Goal: Task Accomplishment & Management: Complete application form

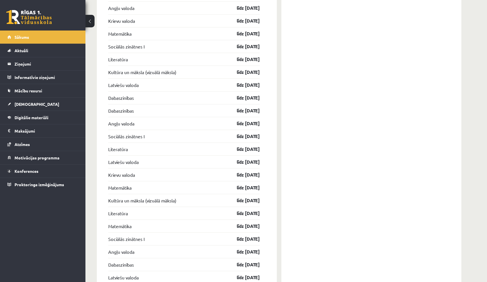
scroll to position [613, 0]
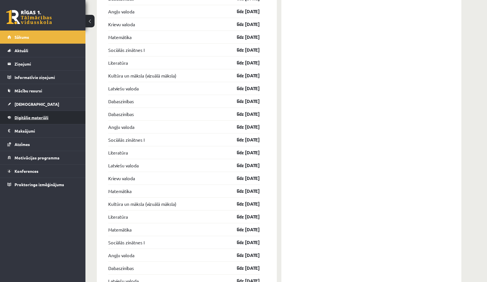
click at [18, 119] on span "Digitālie materiāli" at bounding box center [32, 117] width 34 height 5
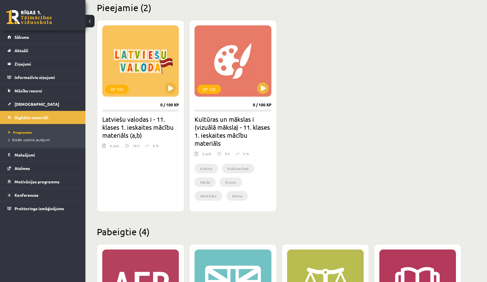
scroll to position [142, 0]
click at [264, 86] on button at bounding box center [262, 87] width 11 height 11
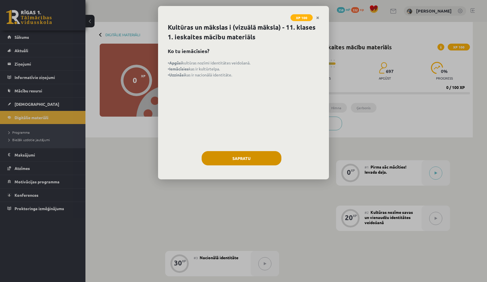
click at [257, 156] on button "Sapratu" at bounding box center [242, 158] width 80 height 14
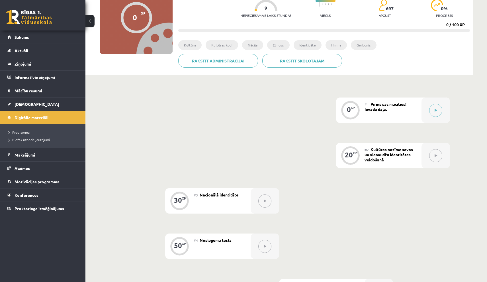
scroll to position [62, 0]
click at [432, 110] on button at bounding box center [435, 110] width 13 height 13
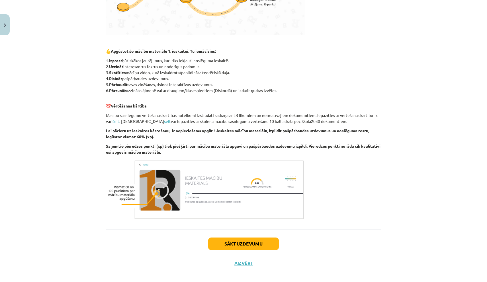
scroll to position [235, 0]
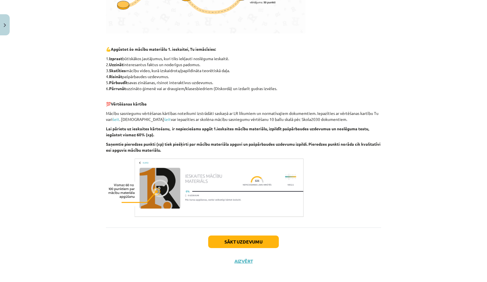
click at [257, 242] on button "Sākt uzdevumu" at bounding box center [243, 241] width 71 height 13
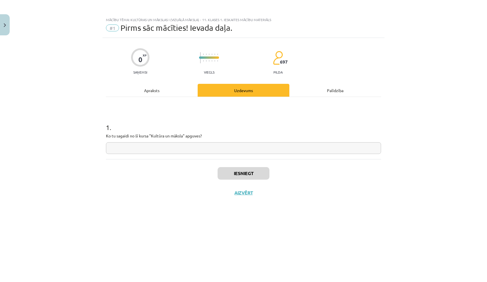
scroll to position [0, 0]
click at [224, 149] on input "text" at bounding box center [243, 148] width 275 height 12
type input "**********"
click at [244, 175] on button "Iesniegt" at bounding box center [244, 173] width 52 height 13
click at [251, 197] on button "Nākamā nodarbība" at bounding box center [244, 196] width 56 height 13
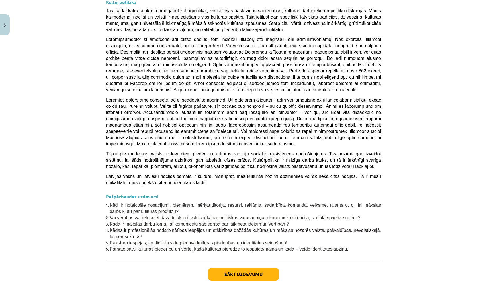
scroll to position [1403, 0]
click at [243, 268] on button "Sākt uzdevumu" at bounding box center [243, 274] width 71 height 13
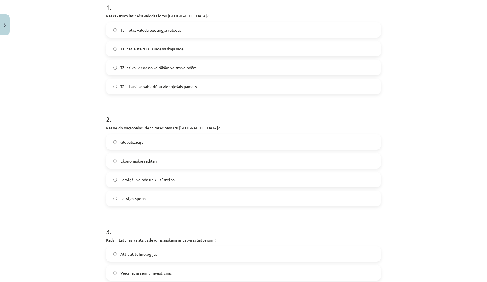
scroll to position [120, 0]
click at [171, 90] on label "Tā ir Latvijas sabiedrību vienojošais pamats" at bounding box center [244, 86] width 274 height 14
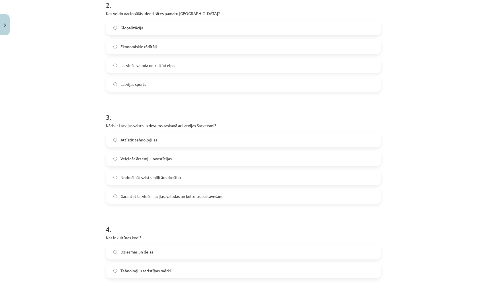
scroll to position [237, 0]
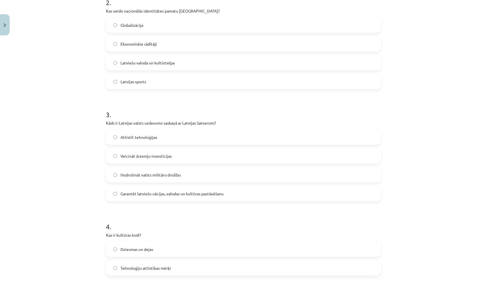
click at [181, 62] on label "Latviešu valoda un kultūrtelpa" at bounding box center [244, 63] width 274 height 14
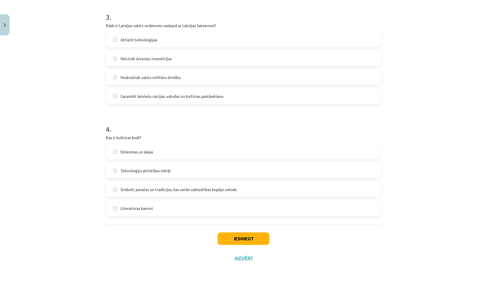
scroll to position [335, 0]
click at [184, 91] on label "Garantēt latviešu nācijas, valodas un kultūras pastāvēšanu" at bounding box center [244, 96] width 274 height 14
click at [186, 190] on span "Simboli, paražas un tradīcijas, kas veido sabiedrības kopējo valodu" at bounding box center [178, 189] width 116 height 6
click at [225, 236] on button "Iesniegt" at bounding box center [244, 238] width 52 height 13
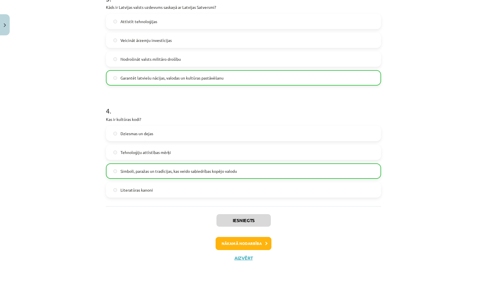
scroll to position [346, 0]
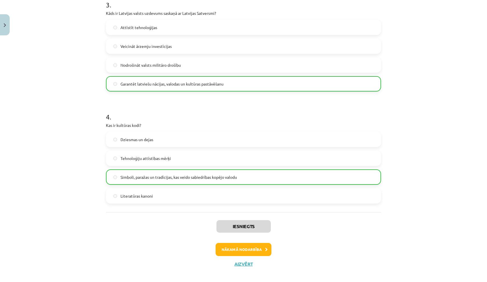
click at [244, 248] on button "Nākamā nodarbība" at bounding box center [244, 249] width 56 height 13
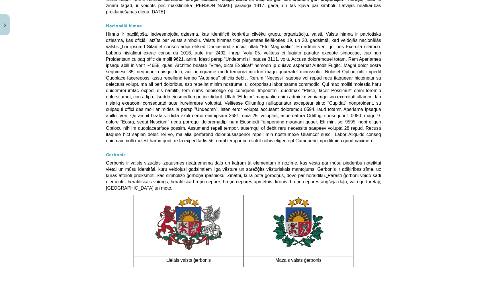
scroll to position [333, 0]
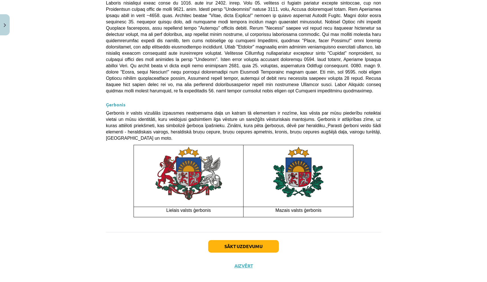
click at [273, 240] on button "Sākt uzdevumu" at bounding box center [243, 246] width 71 height 13
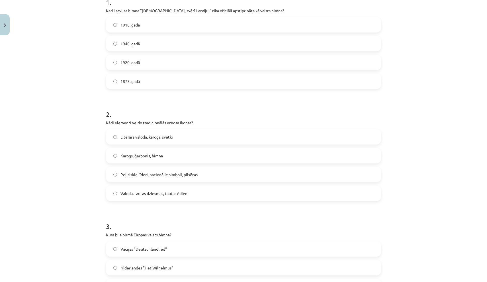
scroll to position [124, 0]
click at [157, 66] on label "1920. gadā" at bounding box center [244, 63] width 274 height 14
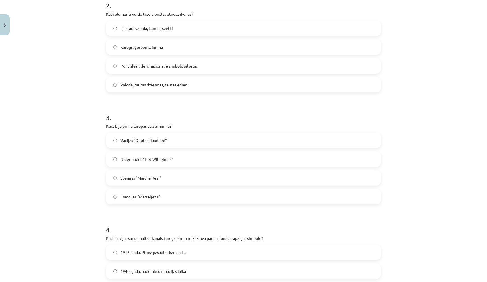
scroll to position [236, 0]
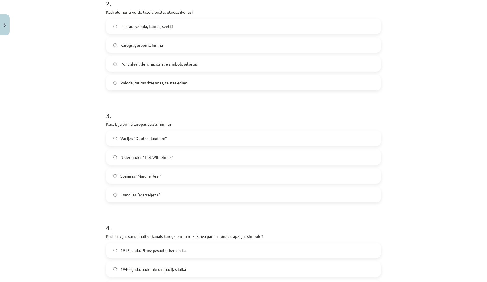
click at [139, 81] on span "Valoda, tautas dziesmas, tautas ēdieni" at bounding box center [154, 83] width 68 height 6
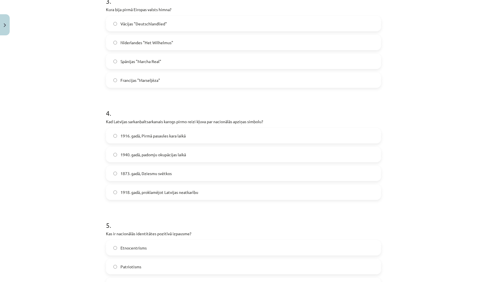
scroll to position [351, 0]
click at [161, 57] on label "Spānijas "Marcha Real"" at bounding box center [244, 61] width 274 height 14
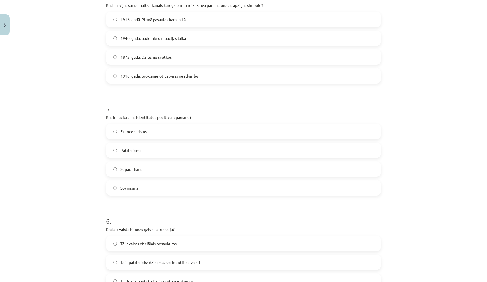
scroll to position [467, 0]
click at [148, 16] on span "1916. gadā, Pirmā pasaules kara laikā" at bounding box center [152, 19] width 65 height 6
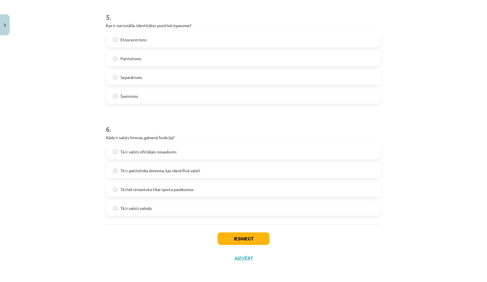
scroll to position [559, 0]
click at [159, 58] on label "Patriotisms" at bounding box center [244, 58] width 274 height 14
click at [209, 171] on label "Tā ir patriotiska dziesma, kas identificē valsti" at bounding box center [244, 170] width 274 height 14
click at [241, 234] on button "Iesniegt" at bounding box center [244, 238] width 52 height 13
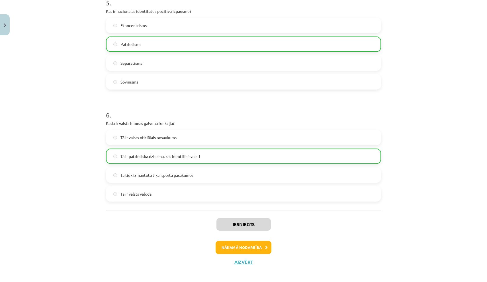
scroll to position [576, 0]
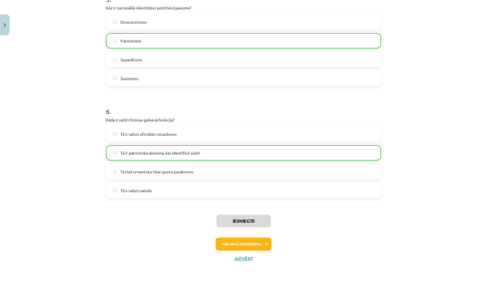
click at [261, 241] on button "Nākamā nodarbība" at bounding box center [244, 243] width 56 height 13
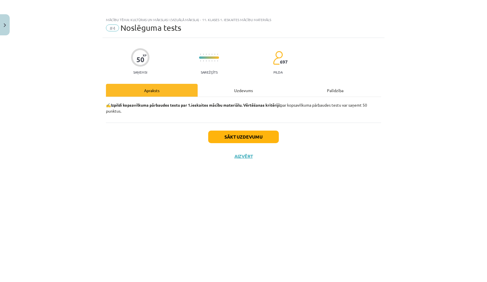
scroll to position [0, 0]
click at [234, 138] on button "Sākt uzdevumu" at bounding box center [243, 136] width 71 height 13
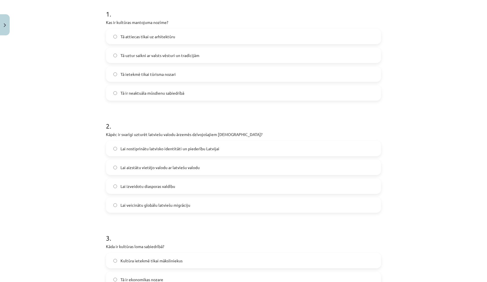
scroll to position [117, 0]
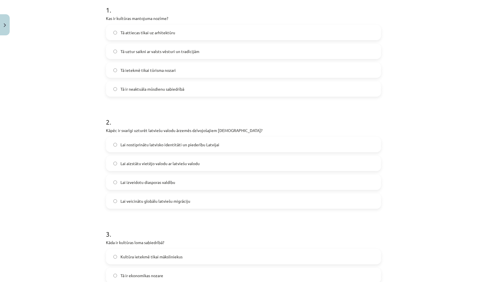
click at [201, 42] on div "Tā attiecas tikai uz arhitektūru Tā uztur saikni ar valsts vēsturi un tradīcijā…" at bounding box center [243, 61] width 275 height 72
click at [201, 47] on label "Tā uztur saikni ar valsts vēsturi un tradīcijām" at bounding box center [244, 51] width 274 height 14
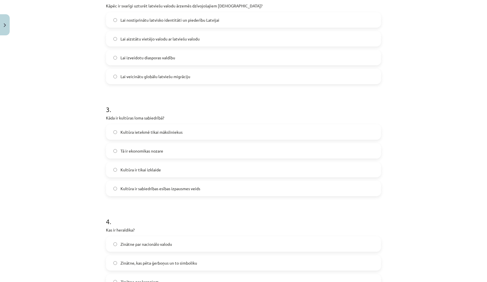
scroll to position [243, 0]
click at [146, 22] on label "Lai nostiprinātu latvisko identitāti un piederību Latvijai" at bounding box center [244, 19] width 274 height 14
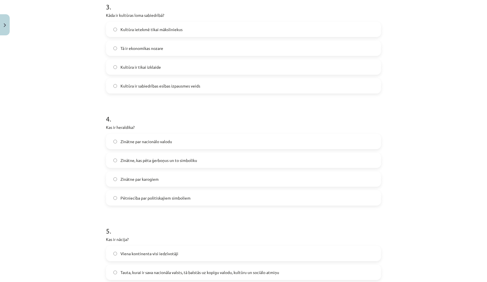
scroll to position [345, 0]
click at [236, 81] on label "Kultūra ir sabiedrības esības izpausmes veids" at bounding box center [244, 85] width 274 height 14
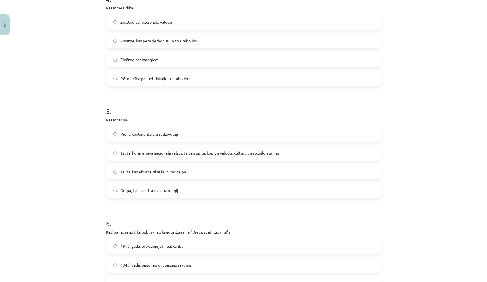
scroll to position [463, 0]
click at [196, 42] on span "Zinātne, kas pēta ģerboņus un to simboliku" at bounding box center [158, 41] width 77 height 6
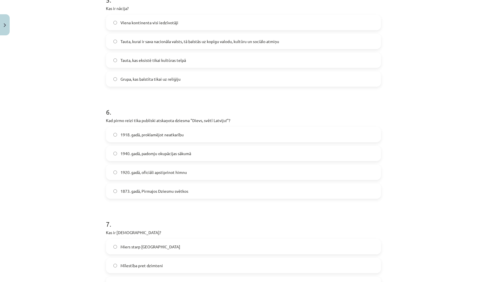
scroll to position [576, 0]
click at [175, 40] on span "Tauta, kurai ir sava nacionāla valsts, tā balstās uz kopīgu valodu, kultūru un …" at bounding box center [199, 40] width 159 height 6
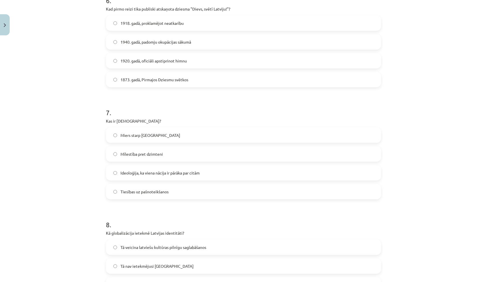
scroll to position [687, 0]
click at [159, 82] on label "1873. gadā, Pirmajos Dziesmu svētkos" at bounding box center [244, 79] width 274 height 14
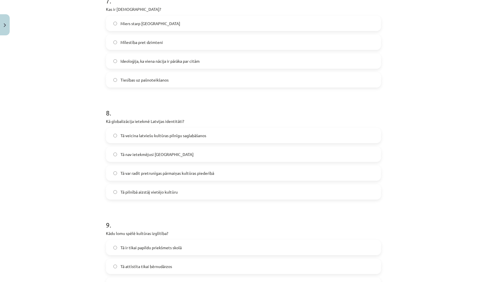
scroll to position [798, 0]
click at [150, 57] on label "Ideoloģija, ka viena nācija ir pārāka par citām" at bounding box center [244, 61] width 274 height 14
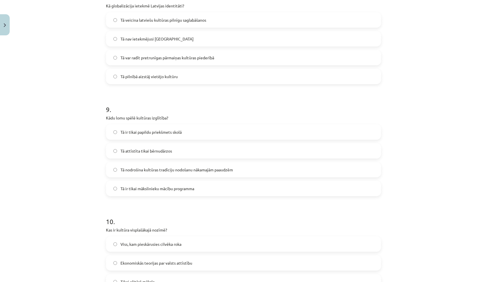
scroll to position [915, 0]
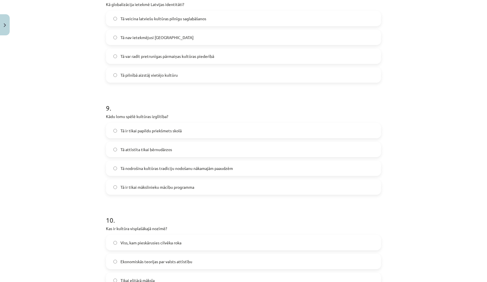
click at [162, 58] on span "Tā var radīt pretrunīgas pārmaiņas kultūras piederībā" at bounding box center [167, 56] width 94 height 6
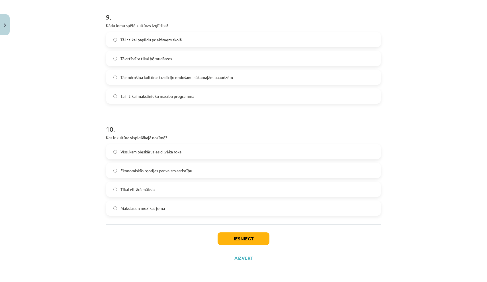
scroll to position [1006, 0]
click at [182, 81] on label "Tā nodrošina kultūras tradīciju nodošanu nākamajām paaudzēm" at bounding box center [244, 77] width 274 height 14
click at [138, 150] on span "Viss, kam pieskārusies cilvēka roka" at bounding box center [150, 152] width 61 height 6
click at [238, 238] on button "Iesniegt" at bounding box center [244, 238] width 52 height 13
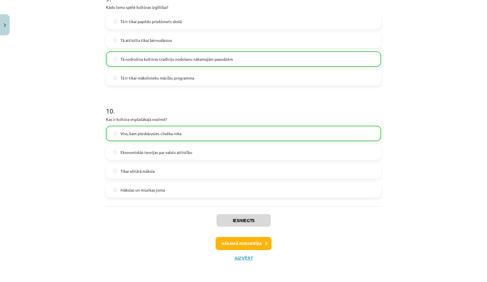
scroll to position [1024, 0]
click at [238, 238] on button "Nākamā nodarbība" at bounding box center [244, 243] width 56 height 13
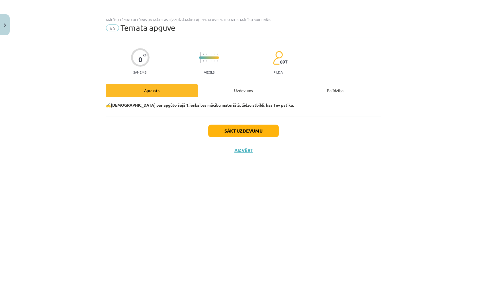
click at [225, 130] on button "Sākt uzdevumu" at bounding box center [243, 130] width 71 height 13
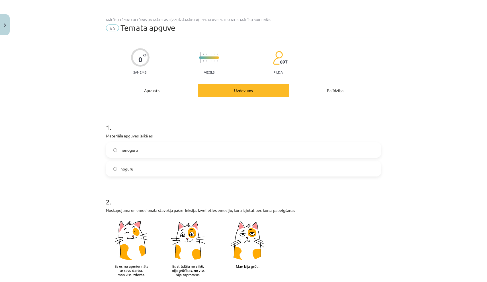
click at [187, 147] on label "nenoguru" at bounding box center [244, 150] width 274 height 14
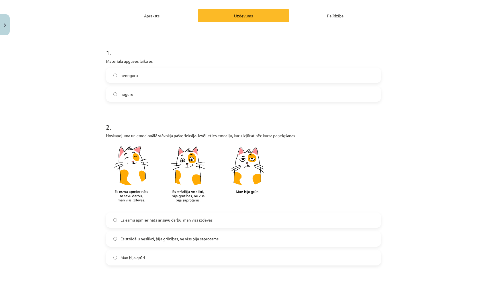
scroll to position [75, 0]
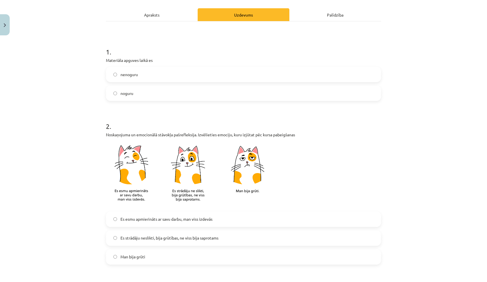
click at [212, 220] on span "Es esmu apmierināts ar savu darbu, man viss izdevās" at bounding box center [166, 219] width 92 height 6
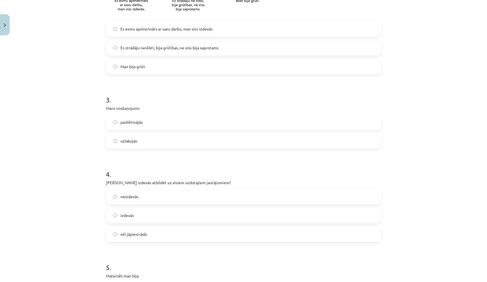
scroll to position [267, 0]
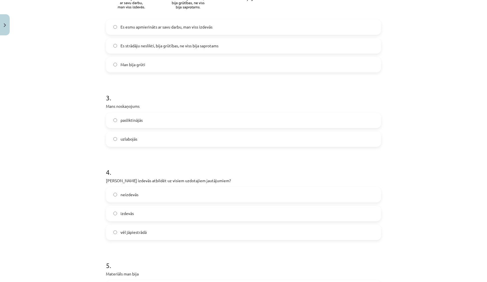
click at [170, 137] on label "uzlabojās" at bounding box center [244, 139] width 274 height 14
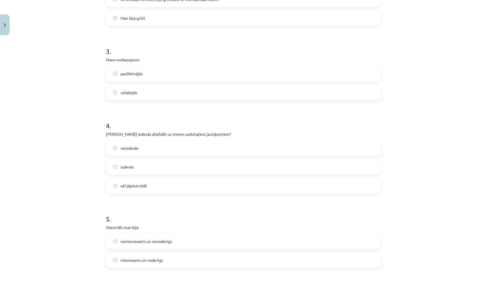
scroll to position [315, 0]
click at [166, 157] on div "neizdevās izdevās vēl jāpiestrādā" at bounding box center [243, 165] width 275 height 53
click at [168, 162] on label "izdevās" at bounding box center [244, 166] width 274 height 14
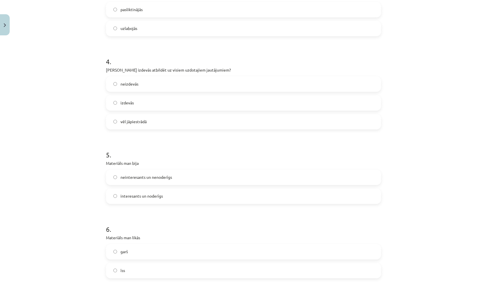
scroll to position [378, 0]
click at [179, 196] on label "interesants un noderīgs" at bounding box center [244, 196] width 274 height 14
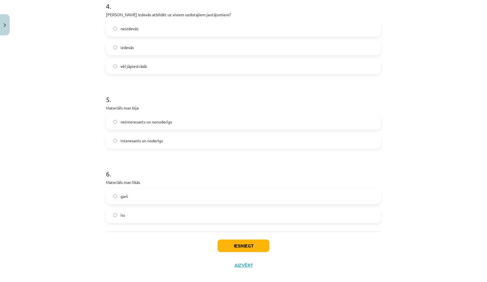
scroll to position [434, 0]
click at [183, 220] on label "īss" at bounding box center [244, 214] width 274 height 14
click at [234, 243] on button "Iesniegt" at bounding box center [244, 245] width 52 height 13
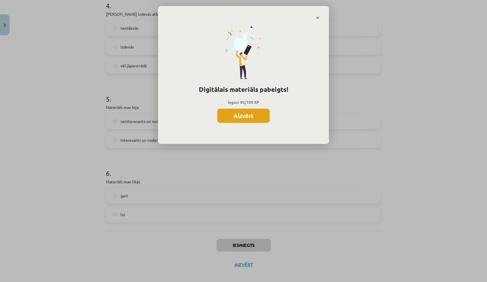
click at [245, 113] on button "Aizvērt" at bounding box center [243, 116] width 52 height 14
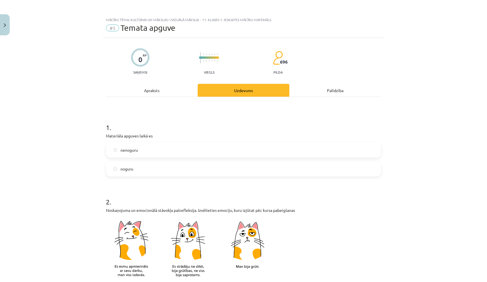
scroll to position [50, 0]
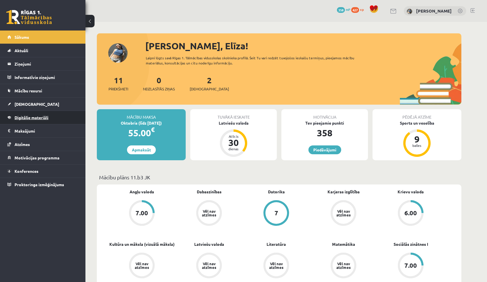
click at [24, 121] on link "Digitālie materiāli" at bounding box center [42, 117] width 71 height 13
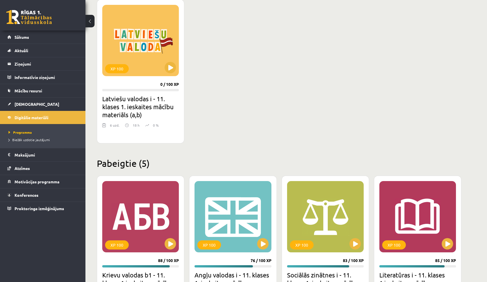
scroll to position [132, 0]
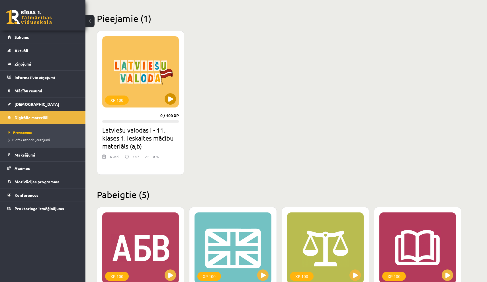
click at [172, 98] on button at bounding box center [170, 98] width 11 height 11
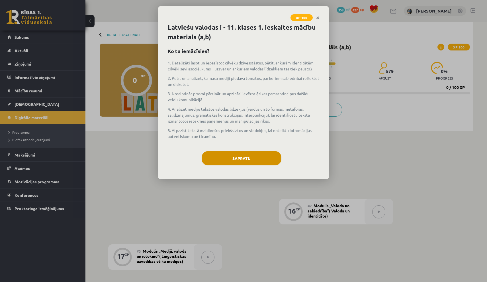
click at [238, 159] on button "Sapratu" at bounding box center [242, 158] width 80 height 14
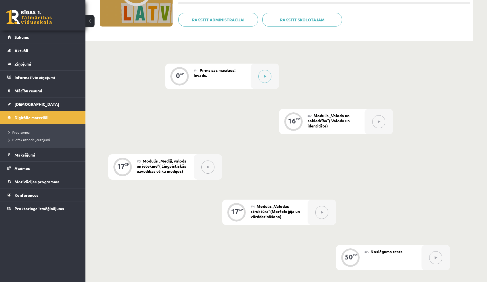
scroll to position [77, 0]
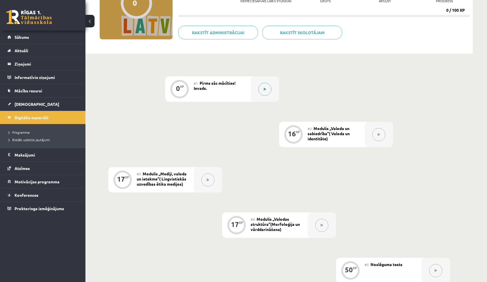
click at [261, 91] on button at bounding box center [264, 89] width 13 height 13
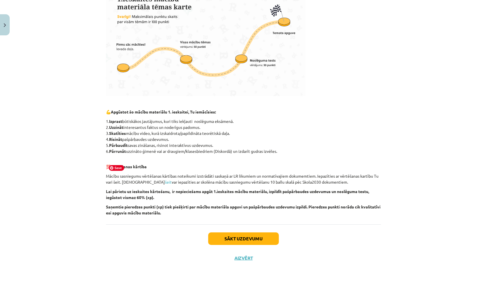
scroll to position [179, 0]
click at [267, 236] on button "Sākt uzdevumu" at bounding box center [243, 238] width 71 height 13
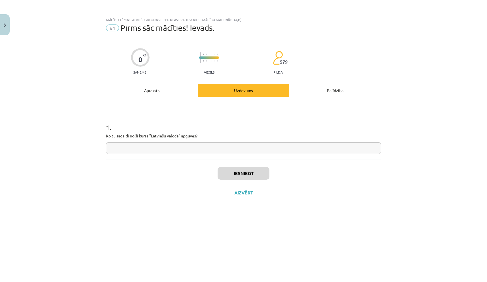
click at [198, 149] on input "text" at bounding box center [243, 148] width 275 height 12
type input "**********"
click at [228, 176] on button "Iesniegt" at bounding box center [244, 173] width 52 height 13
click at [236, 200] on button "Nākamā nodarbība" at bounding box center [244, 196] width 56 height 13
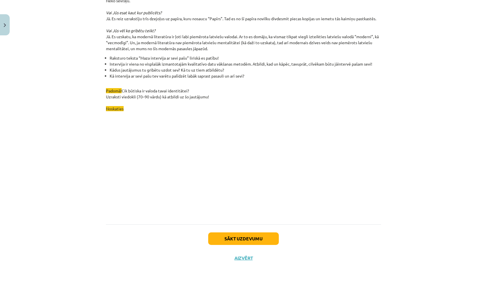
scroll to position [1560, 0]
click at [257, 236] on button "Sākt uzdevumu" at bounding box center [243, 238] width 71 height 13
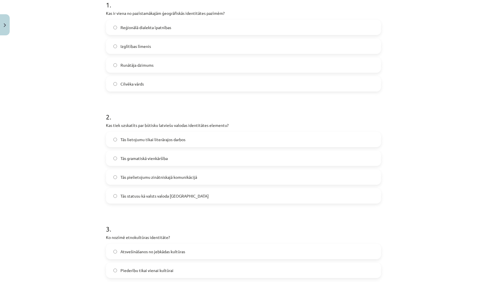
scroll to position [122, 0]
click at [208, 80] on label "Cilvēka vārds" at bounding box center [244, 84] width 274 height 14
click at [184, 28] on label "Reģionālā dialekta īpatnības" at bounding box center [244, 28] width 274 height 14
click at [214, 83] on label "Cilvēka vārds" at bounding box center [244, 84] width 274 height 14
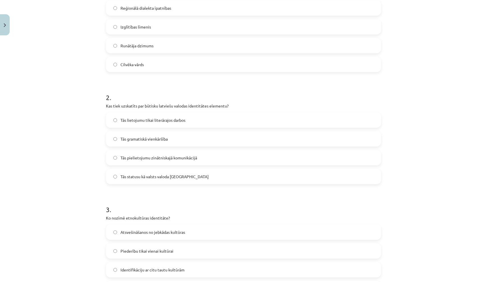
scroll to position [142, 0]
click at [169, 9] on span "Reģionālā dialekta īpatnības" at bounding box center [145, 8] width 51 height 6
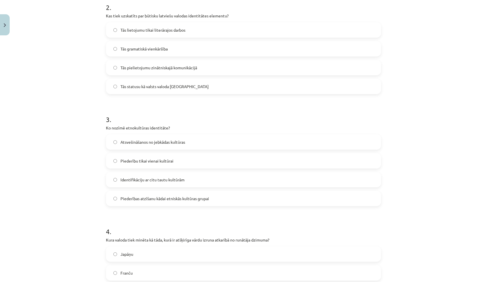
scroll to position [236, 0]
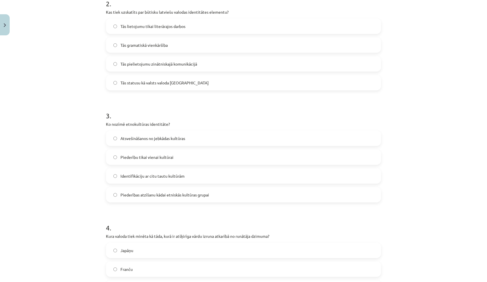
click at [194, 83] on label "Tās statusu kā valsts valoda Latvijā" at bounding box center [244, 82] width 274 height 14
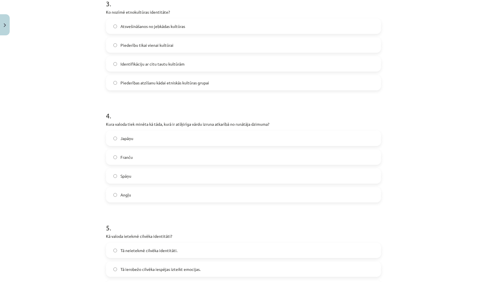
scroll to position [350, 0]
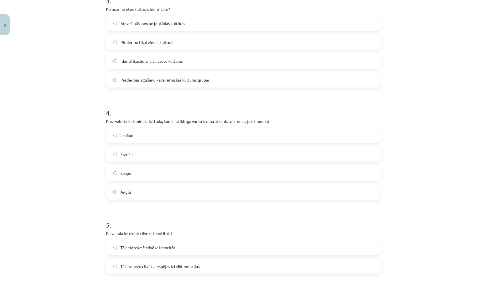
click at [212, 77] on label "Piederības atzīšanu kādai etniskās kultūras grupai" at bounding box center [244, 80] width 274 height 14
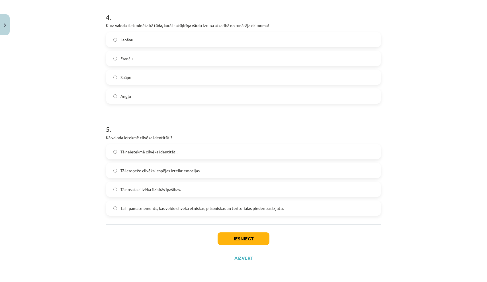
scroll to position [447, 0]
click at [211, 39] on label "Japāņu" at bounding box center [244, 39] width 274 height 14
click at [240, 205] on span "Tā ir pamatelements, kas veido cilvēka etniskās, pilsoniskās un teritoriālās pi…" at bounding box center [201, 208] width 163 height 6
click at [248, 241] on button "Iesniegt" at bounding box center [244, 238] width 52 height 13
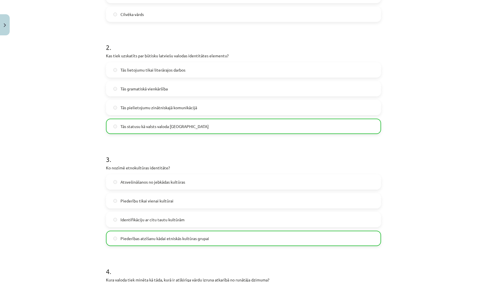
scroll to position [171, 0]
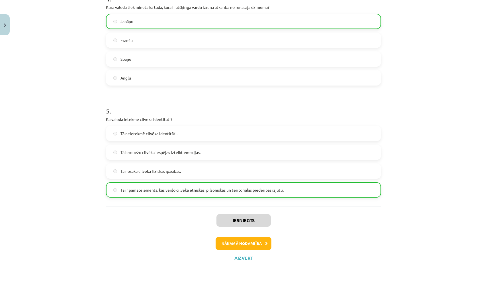
click at [246, 238] on button "Nākamā nodarbība" at bounding box center [244, 243] width 56 height 13
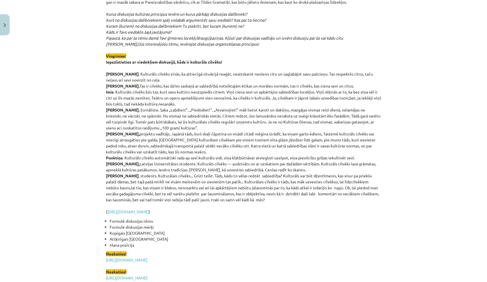
scroll to position [1237, 0]
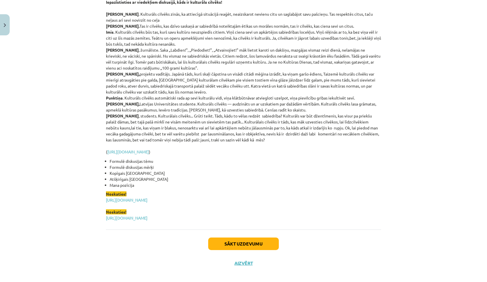
click at [249, 237] on button "Sākt uzdevumu" at bounding box center [243, 243] width 71 height 13
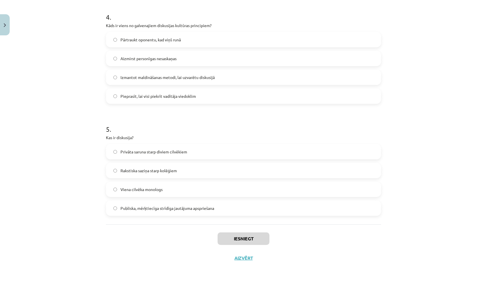
scroll to position [456, 0]
click at [234, 203] on label "Publiska, mērķtiecīga strīdīga jautājuma apspriešana" at bounding box center [244, 208] width 274 height 14
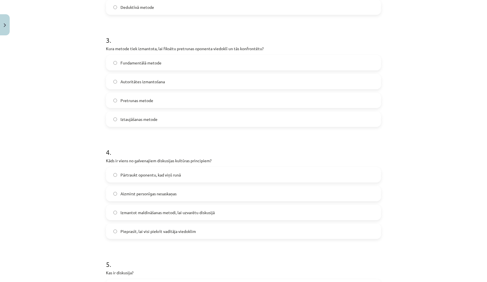
scroll to position [320, 0]
click at [206, 189] on label "Aizmirst personīgas nesaskaņas" at bounding box center [244, 193] width 274 height 14
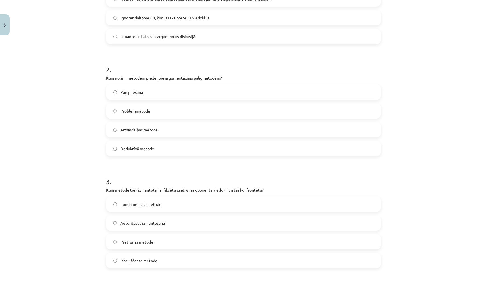
scroll to position [180, 0]
click at [212, 235] on label "Pretrunas metode" at bounding box center [244, 240] width 274 height 14
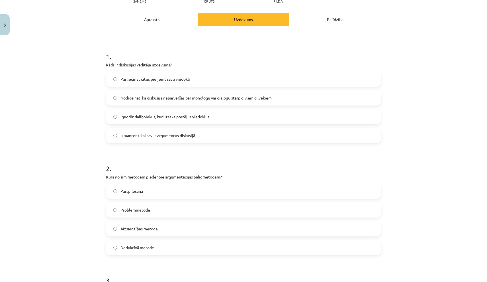
scroll to position [79, 0]
click at [221, 224] on label "Aizsardzības metode" at bounding box center [244, 229] width 274 height 14
click at [224, 102] on label "Nodrošināt, ka diskusija nepārvēršas par monologu vai dialogu starp diviem cilv…" at bounding box center [244, 98] width 274 height 14
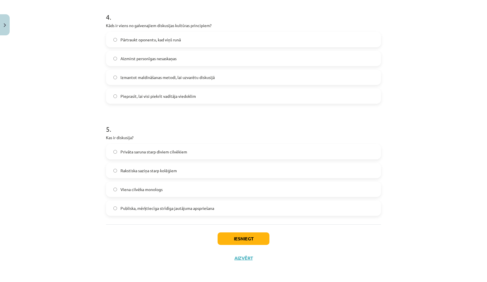
scroll to position [456, 0]
click at [257, 238] on button "Iesniegt" at bounding box center [244, 238] width 52 height 13
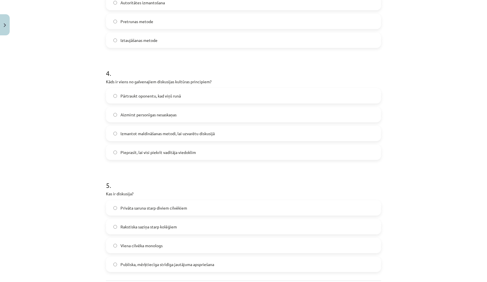
scroll to position [398, 0]
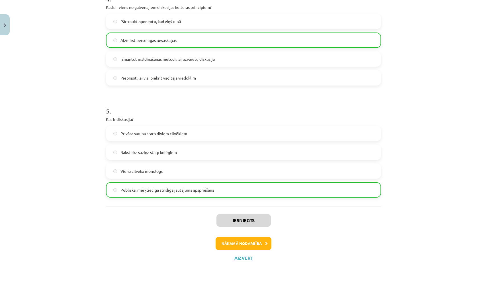
click at [250, 241] on button "Nākamā nodarbība" at bounding box center [244, 243] width 56 height 13
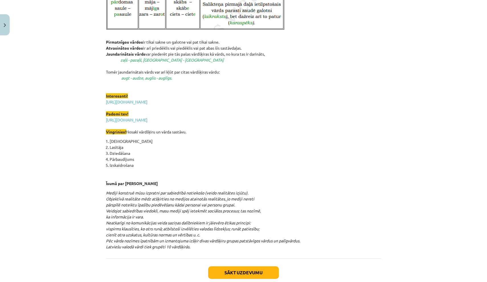
scroll to position [666, 0]
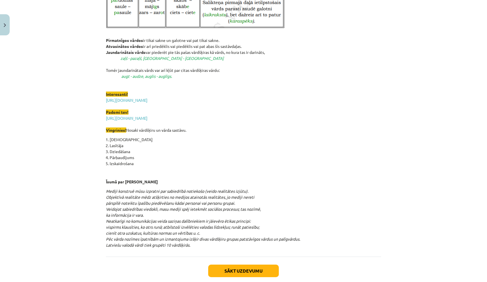
click at [257, 273] on button "Sākt uzdevumu" at bounding box center [243, 270] width 71 height 13
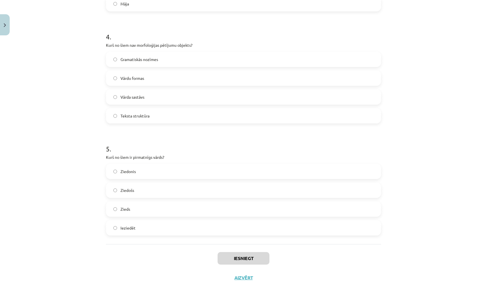
scroll to position [426, 0]
click at [221, 213] on label "Zieds" at bounding box center [244, 209] width 274 height 14
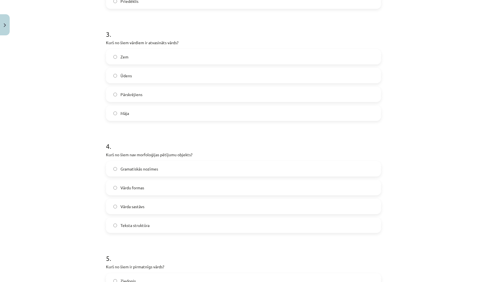
scroll to position [312, 0]
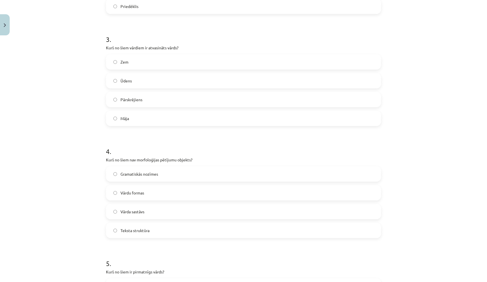
click at [249, 226] on label "Teksta struktūra" at bounding box center [244, 230] width 274 height 14
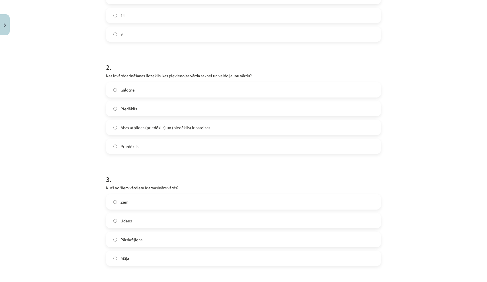
scroll to position [169, 0]
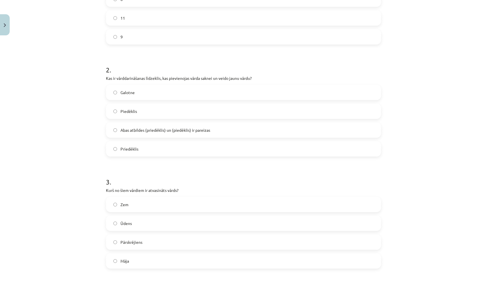
click at [265, 238] on label "Pārskrējiens" at bounding box center [244, 242] width 274 height 14
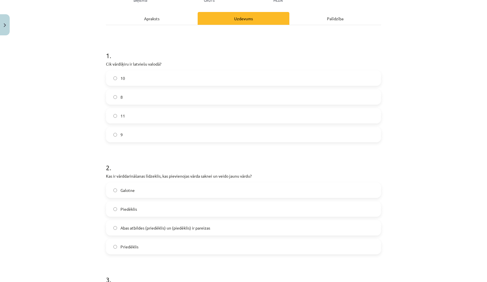
scroll to position [71, 0]
click at [277, 224] on label "Abas atbildes (priedēklis) un (piedēklis) ir pareizas" at bounding box center [244, 228] width 274 height 14
click at [246, 130] on label "9" at bounding box center [244, 135] width 274 height 14
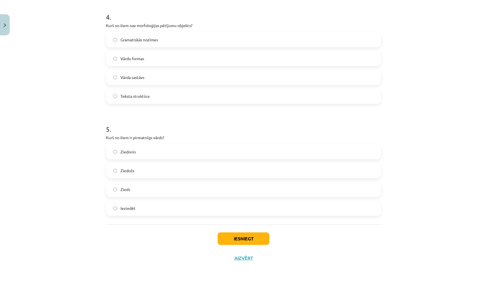
scroll to position [447, 0]
click at [257, 240] on button "Iesniegt" at bounding box center [244, 238] width 52 height 13
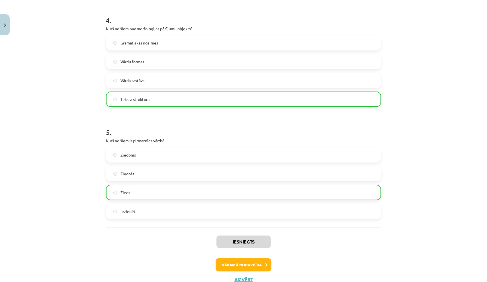
scroll to position [449, 0]
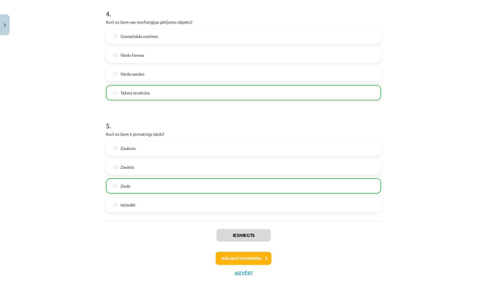
click at [259, 257] on button "Nākamā nodarbība" at bounding box center [244, 257] width 56 height 13
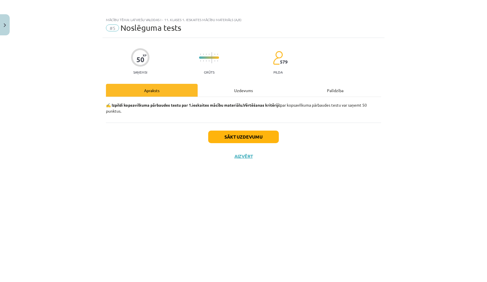
click at [228, 134] on button "Sākt uzdevumu" at bounding box center [243, 136] width 71 height 13
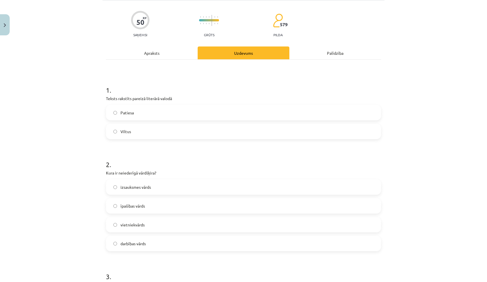
scroll to position [41, 0]
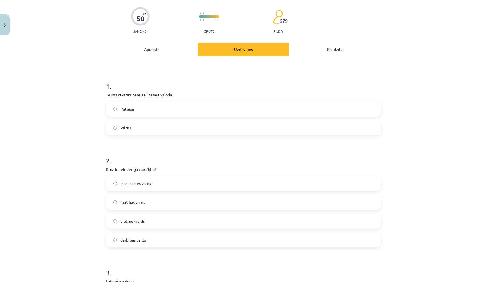
click at [202, 101] on div "Patiesa" at bounding box center [243, 108] width 275 height 15
click at [213, 107] on label "Patiesa" at bounding box center [244, 109] width 274 height 14
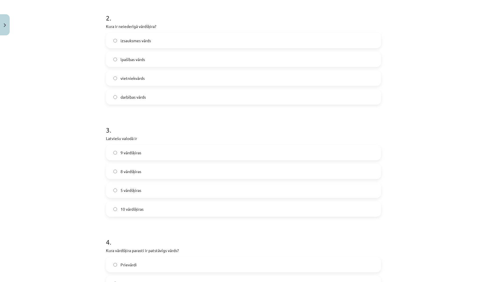
scroll to position [184, 0]
click at [231, 209] on label "10 vārdšķiras" at bounding box center [244, 208] width 274 height 14
click at [168, 40] on label "izsauksmes vārds" at bounding box center [244, 40] width 274 height 14
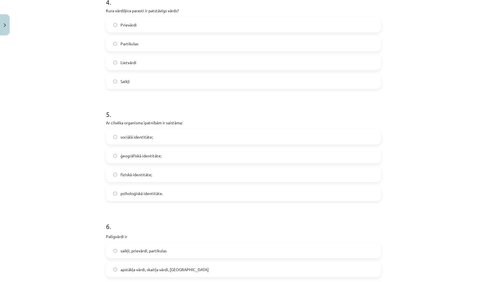
scroll to position [427, 0]
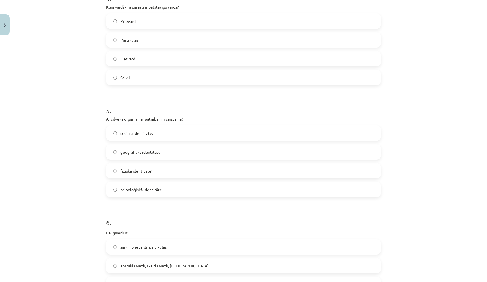
click at [174, 56] on label "Lietvārdi" at bounding box center [244, 59] width 274 height 14
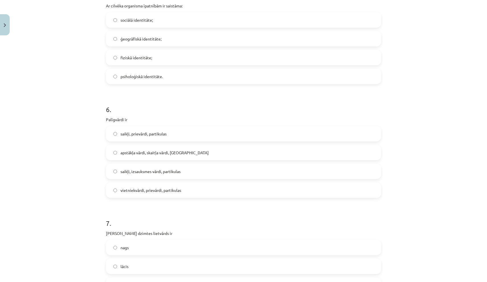
scroll to position [539, 0]
click at [173, 56] on label "fiziskā identitāte;" at bounding box center [244, 59] width 274 height 14
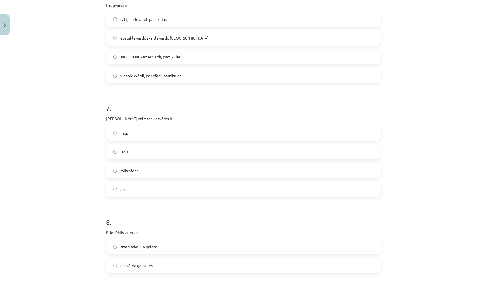
scroll to position [655, 0]
click at [200, 24] on label "saikļi, prievārdi, partikulas" at bounding box center [244, 19] width 274 height 14
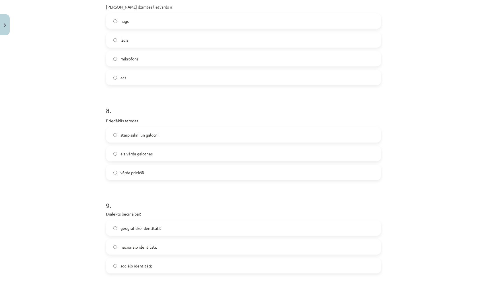
scroll to position [766, 0]
click at [188, 81] on label "acs" at bounding box center [244, 77] width 274 height 14
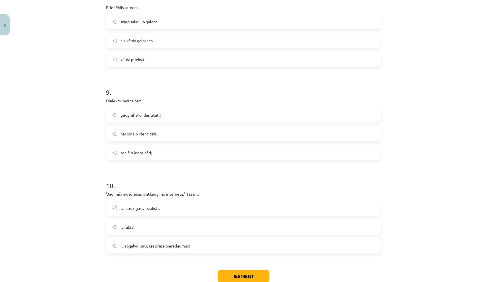
scroll to position [883, 0]
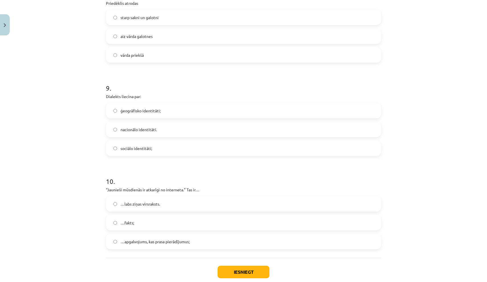
click at [112, 51] on label "vārda priekšā" at bounding box center [244, 55] width 274 height 14
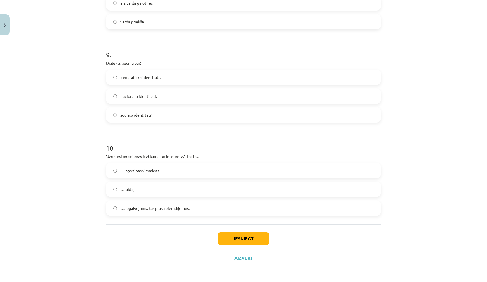
scroll to position [918, 0]
click at [167, 76] on label "ģeogrāfisko identitāti;" at bounding box center [244, 77] width 274 height 14
click at [210, 204] on label "…apgalvojums, kas prasa pierādījumus;" at bounding box center [244, 208] width 274 height 14
click at [236, 236] on button "Iesniegt" at bounding box center [244, 238] width 52 height 13
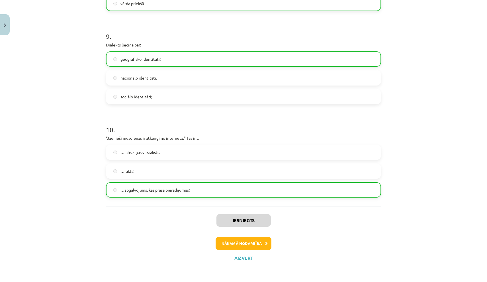
scroll to position [936, 0]
click at [243, 241] on button "Nākamā nodarbība" at bounding box center [244, 243] width 56 height 13
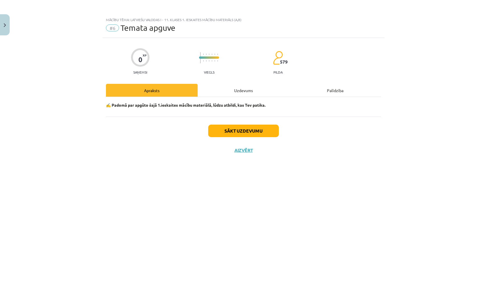
click at [230, 129] on button "Sākt uzdevumu" at bounding box center [243, 130] width 71 height 13
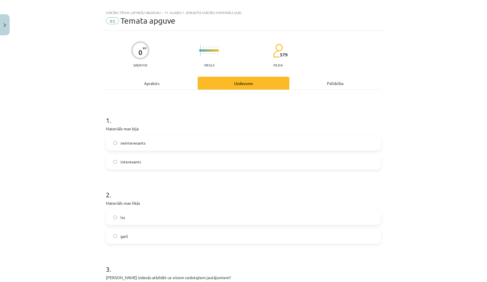
scroll to position [9, 0]
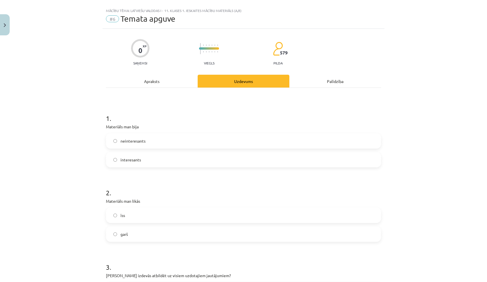
click at [212, 154] on label "interesants" at bounding box center [244, 159] width 274 height 14
click at [233, 215] on label "īss" at bounding box center [244, 215] width 274 height 14
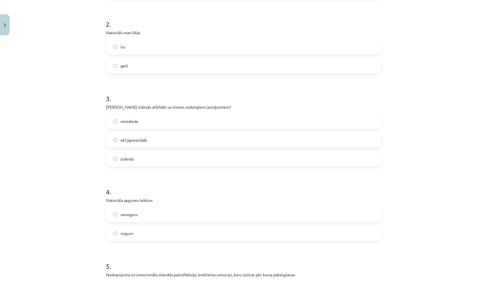
scroll to position [173, 0]
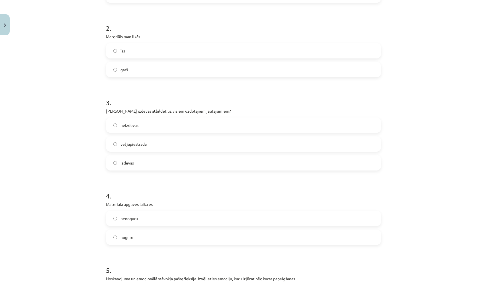
click at [205, 161] on label "izdevās" at bounding box center [244, 162] width 274 height 14
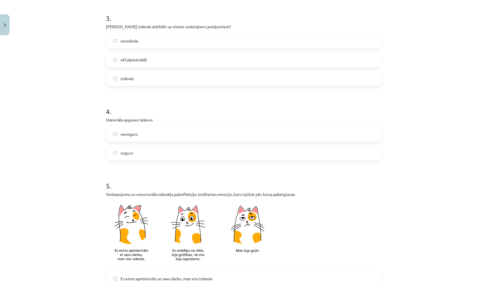
scroll to position [258, 0]
click at [185, 131] on label "nenoguru" at bounding box center [244, 133] width 274 height 14
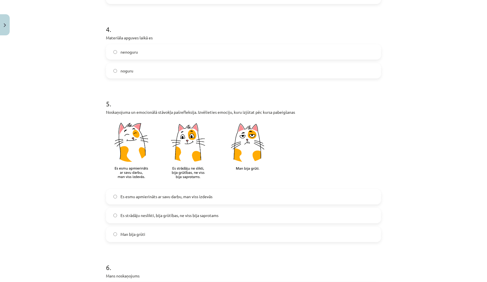
scroll to position [341, 0]
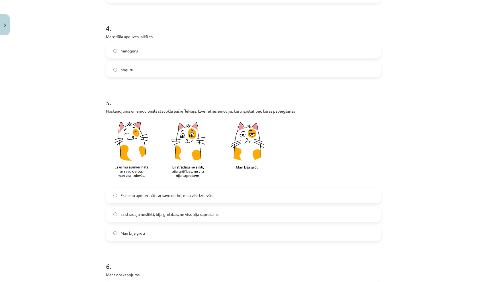
click at [198, 192] on label "Es esmu apmierināts ar savu darbu, man viss izdevās" at bounding box center [244, 195] width 274 height 14
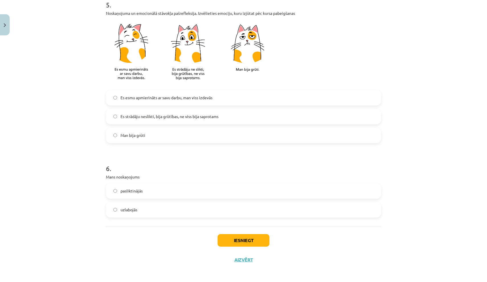
scroll to position [436, 0]
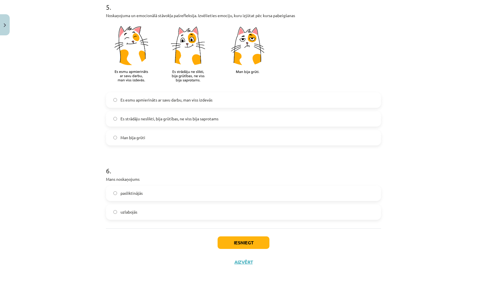
click at [201, 212] on label "uzlabojās" at bounding box center [244, 212] width 274 height 14
click at [236, 241] on button "Iesniegt" at bounding box center [244, 242] width 52 height 13
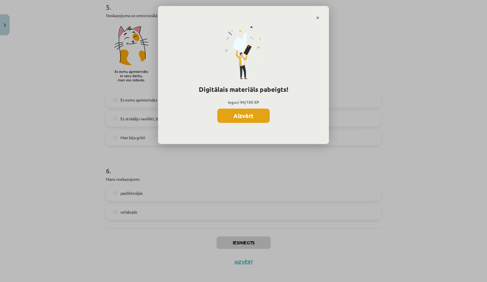
click at [231, 112] on button "Aizvērt" at bounding box center [243, 116] width 52 height 14
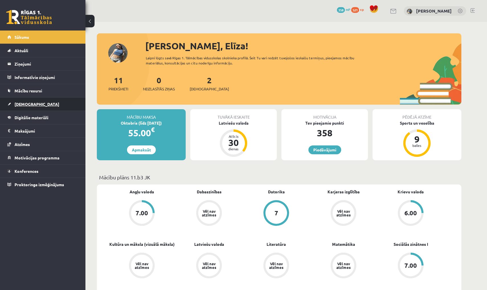
click at [32, 106] on link "[DEMOGRAPHIC_DATA]" at bounding box center [42, 103] width 71 height 13
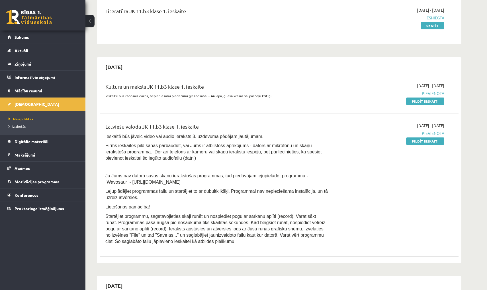
scroll to position [83, 0]
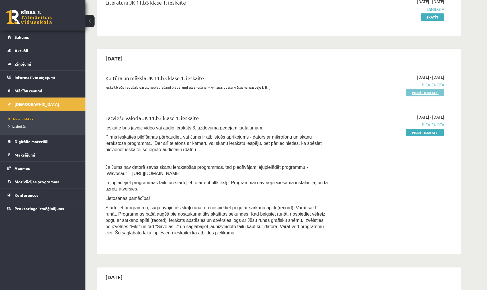
click at [334, 91] on link "Pildīt ieskaiti" at bounding box center [425, 92] width 38 height 7
click at [334, 129] on link "Pildīt ieskaiti" at bounding box center [425, 132] width 38 height 7
click at [334, 134] on link "Pildīt ieskaiti" at bounding box center [425, 132] width 38 height 7
click at [334, 91] on link "Pildīt ieskaiti" at bounding box center [425, 92] width 38 height 7
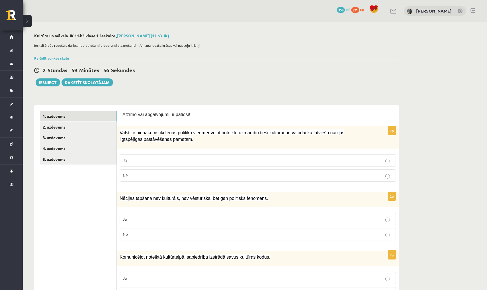
click at [50, 56] on div "Parādīt punktu skalu Atzīme No Līdz 1 0 20 2 21 30 3 31 40 4 41 50 5 51 60 6 61…" at bounding box center [216, 58] width 365 height 5
click at [50, 57] on link "Parādīt punktu skalu" at bounding box center [51, 58] width 35 height 5
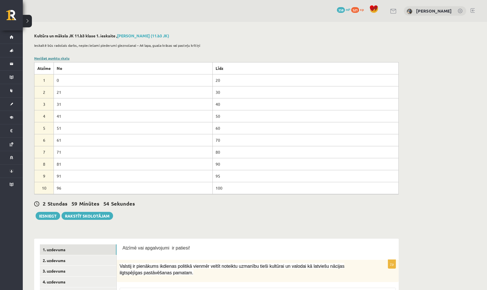
click at [50, 57] on link "Noslēpt punktu skalu" at bounding box center [51, 58] width 35 height 5
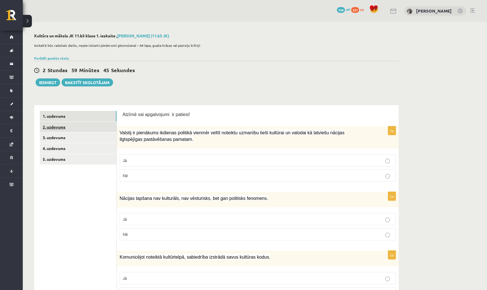
click at [97, 131] on link "2. uzdevums" at bounding box center [78, 127] width 77 height 11
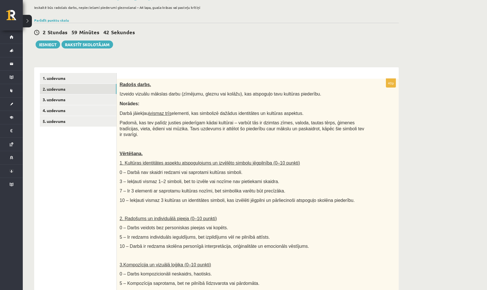
scroll to position [36, 0]
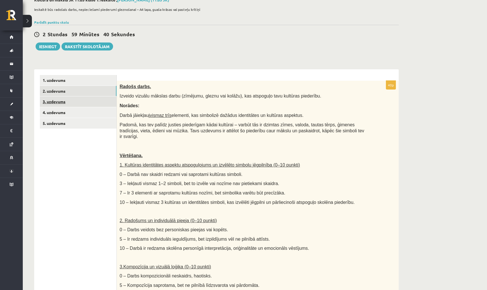
click at [96, 105] on link "3. uzdevums" at bounding box center [78, 101] width 77 height 11
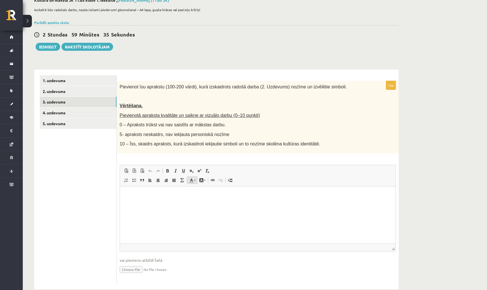
scroll to position [36, 0]
click at [105, 114] on link "4. uzdevums" at bounding box center [78, 112] width 77 height 11
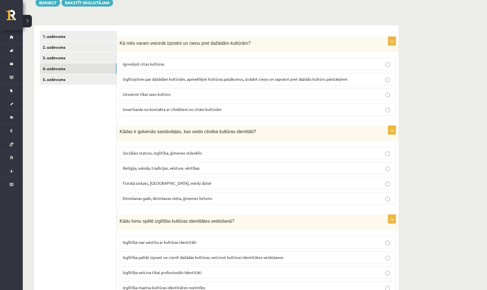
scroll to position [77, 0]
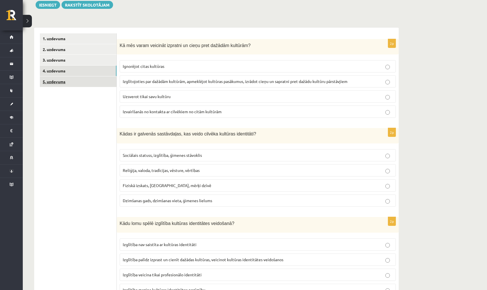
click at [67, 82] on link "5. uzdevums" at bounding box center [78, 81] width 77 height 11
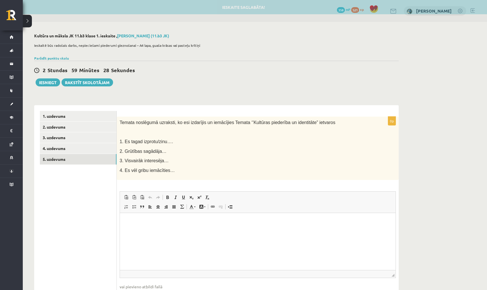
scroll to position [0, 0]
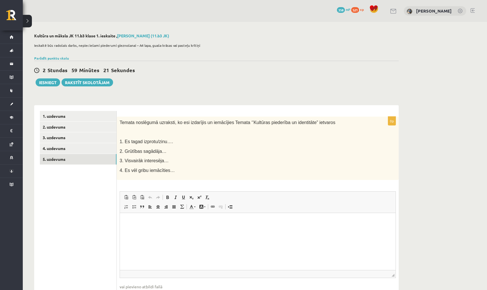
click at [247, 230] on html at bounding box center [258, 221] width 276 height 17
click at [78, 112] on link "1. uzdevums" at bounding box center [78, 116] width 77 height 11
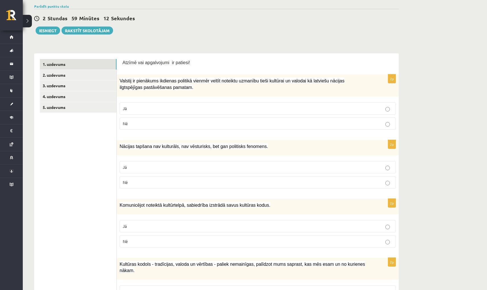
scroll to position [75, 0]
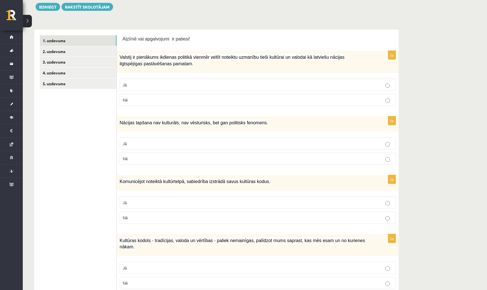
click at [153, 79] on label "Jā" at bounding box center [258, 85] width 276 height 12
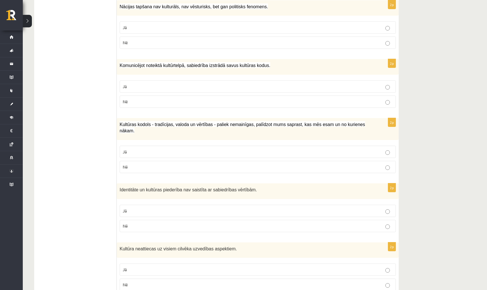
scroll to position [192, 0]
click at [159, 46] on label "Nē" at bounding box center [258, 42] width 276 height 12
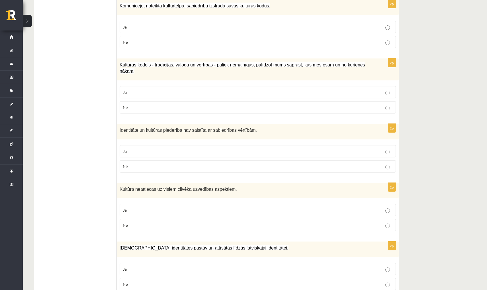
scroll to position [251, 0]
click at [157, 29] on p "Jā" at bounding box center [258, 27] width 270 height 6
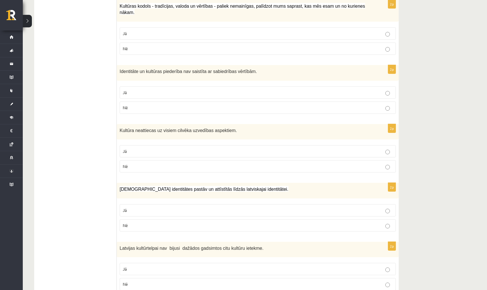
scroll to position [311, 0]
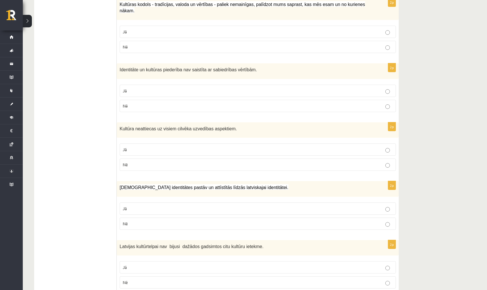
click at [188, 29] on p "Jā" at bounding box center [258, 32] width 270 height 6
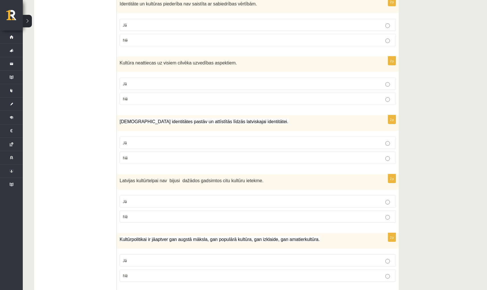
scroll to position [377, 0]
click at [166, 37] on p "Nē" at bounding box center [258, 40] width 270 height 6
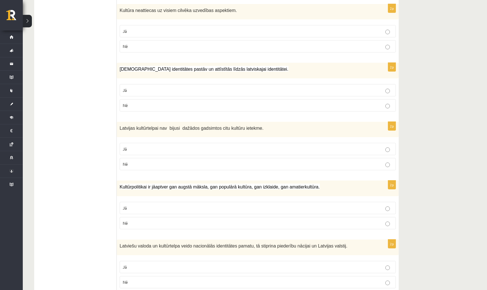
scroll to position [431, 0]
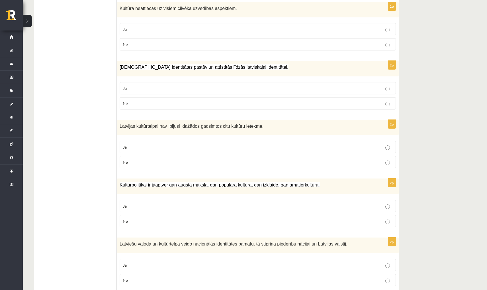
click at [191, 42] on p "Nē" at bounding box center [258, 44] width 270 height 6
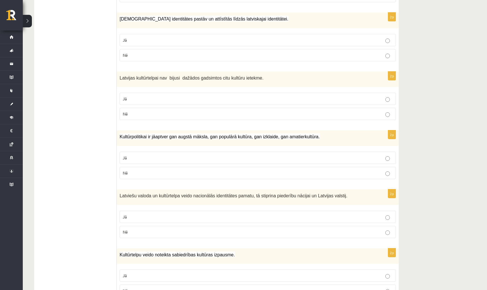
scroll to position [484, 0]
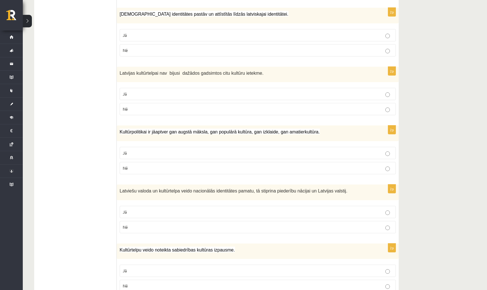
click at [169, 33] on p "Jā" at bounding box center [258, 35] width 270 height 6
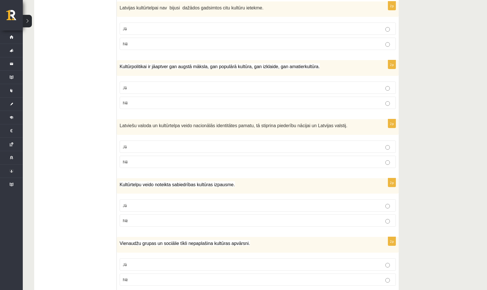
scroll to position [550, 0]
click at [169, 48] on label "Nē" at bounding box center [258, 44] width 276 height 12
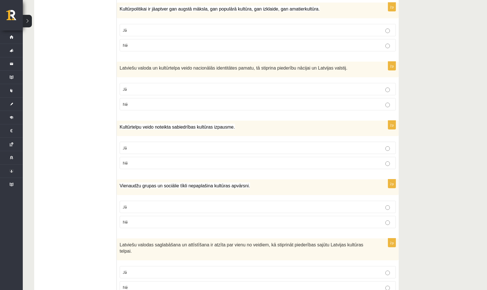
scroll to position [608, 0]
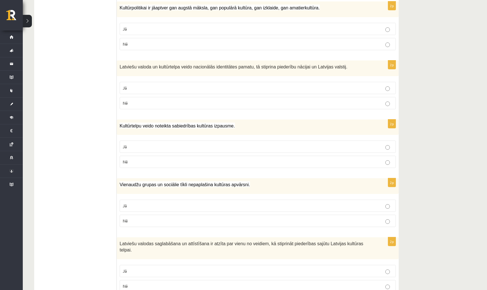
click at [137, 23] on label "Jā" at bounding box center [258, 29] width 276 height 12
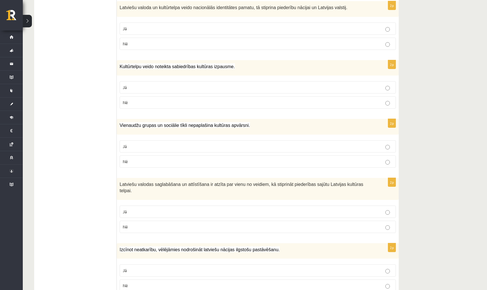
scroll to position [670, 0]
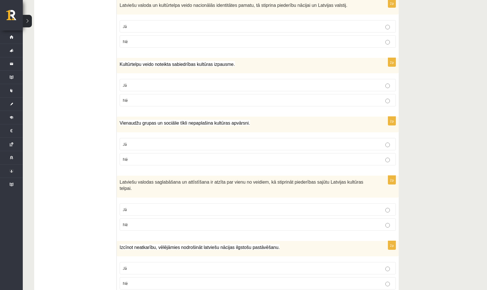
click at [172, 24] on p "Jā" at bounding box center [258, 26] width 270 height 6
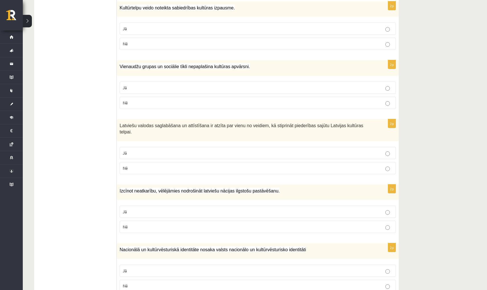
scroll to position [726, 0]
click at [203, 25] on p "Jā" at bounding box center [258, 28] width 270 height 6
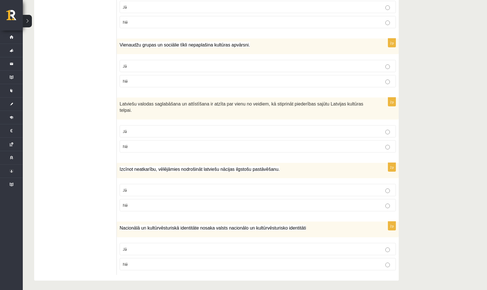
scroll to position [747, 0]
click at [202, 80] on p "Nē" at bounding box center [258, 82] width 270 height 6
click at [205, 129] on p "Jā" at bounding box center [258, 132] width 270 height 6
click at [226, 190] on p "Jā" at bounding box center [258, 191] width 270 height 6
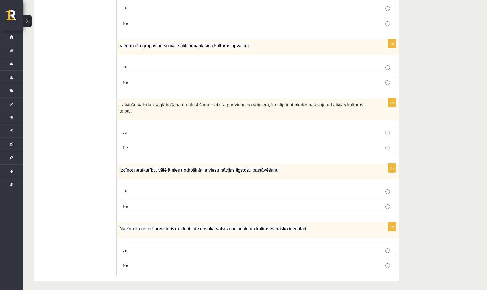
click at [245, 247] on p "Jā" at bounding box center [258, 250] width 270 height 6
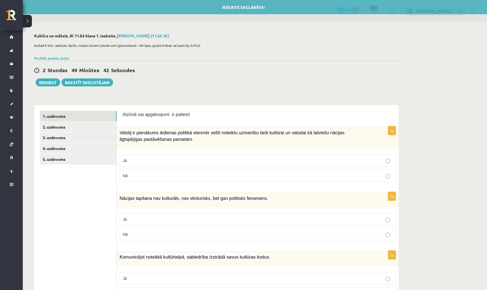
scroll to position [0, 0]
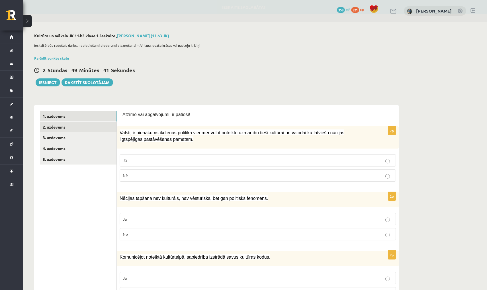
click at [95, 127] on link "2. uzdevums" at bounding box center [78, 127] width 77 height 11
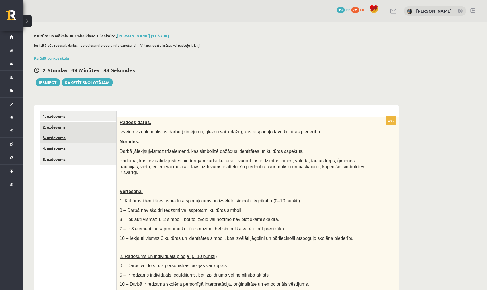
click at [97, 136] on link "3. uzdevums" at bounding box center [78, 137] width 77 height 11
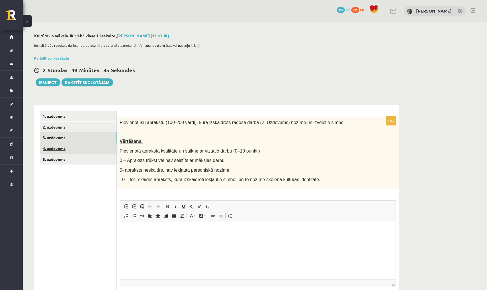
click at [90, 146] on link "4. uzdevums" at bounding box center [78, 148] width 77 height 11
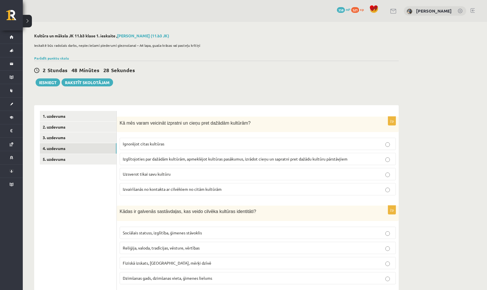
click at [355, 155] on label "Izglītojoties par dažādām kultūrām, apmeklējot kultūras pasākumus, izrādot cieņ…" at bounding box center [258, 159] width 276 height 12
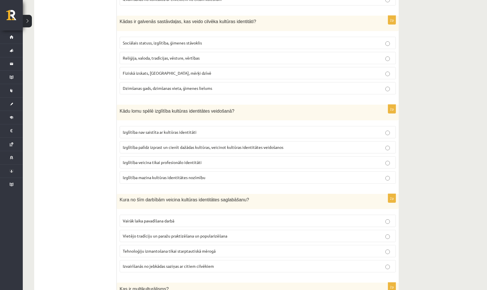
scroll to position [190, 0]
click at [190, 58] on span "Reliģija, valoda, tradīcijas, vēsture, vērtības" at bounding box center [161, 57] width 77 height 5
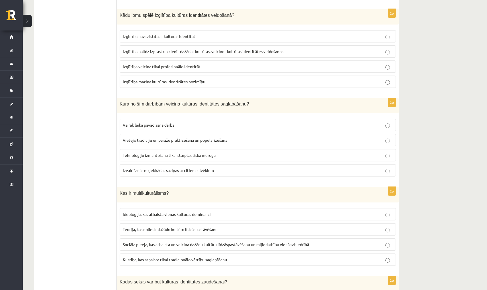
scroll to position [287, 0]
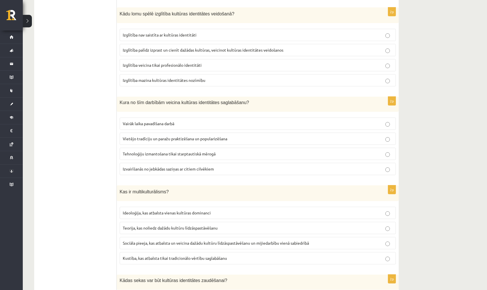
click at [175, 46] on label "Izglītība palīdz izprast un cienīt dažādas kultūras, veicinot kultūras identitā…" at bounding box center [258, 50] width 276 height 12
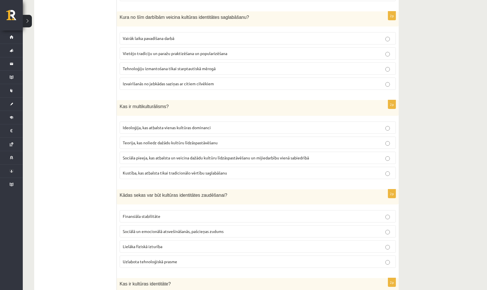
scroll to position [376, 0]
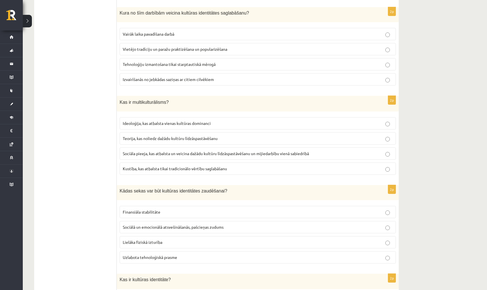
click at [141, 47] on span "Vietējo tradīciju un paražu praktizēšana un popularizēšana" at bounding box center [175, 48] width 105 height 5
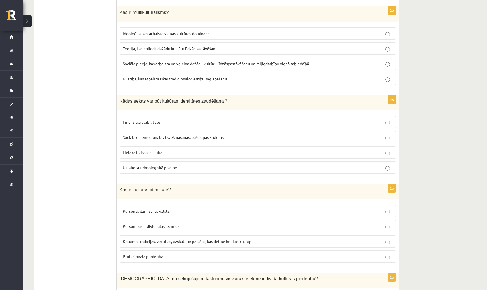
scroll to position [466, 0]
click at [172, 138] on span "Sociālā un emocionālā atsvešināšanās, pašcieņas zudums" at bounding box center [173, 136] width 101 height 5
click at [210, 241] on span "Kopuma tradīcijas, vērtības, uzskati un paražas, kas definē konkrētu grupu" at bounding box center [188, 240] width 131 height 5
click at [185, 62] on span "Sociāla pieeja, kas atbalsta un veicina dažādu kultūru līdzāspastāvēšanu un mij…" at bounding box center [216, 62] width 186 height 5
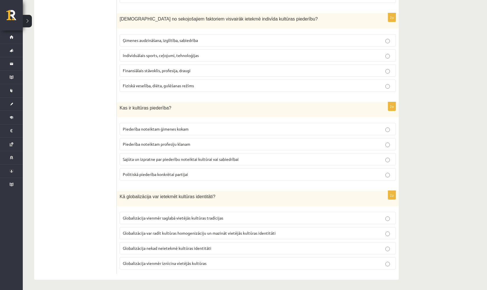
scroll to position [725, 0]
click at [175, 38] on span "Ģimenes audzināšana, izglītība, sabiedrība" at bounding box center [160, 40] width 75 height 5
click at [171, 154] on label "Sajūta un izpratne par piederību noteiktai kultūrai vai sabiedrībai" at bounding box center [258, 159] width 276 height 12
click at [277, 232] on p "Globalizācija var radīt kultūras homogenizāciju un mazināt vietējās kultūras id…" at bounding box center [258, 233] width 270 height 6
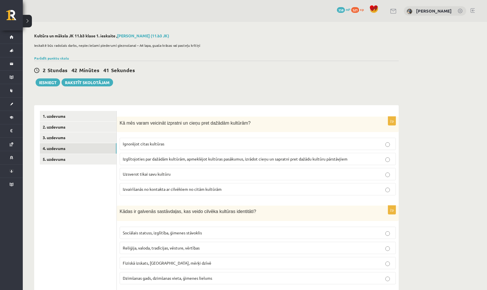
scroll to position [0, 0]
click at [86, 158] on link "5. uzdevums" at bounding box center [78, 159] width 77 height 11
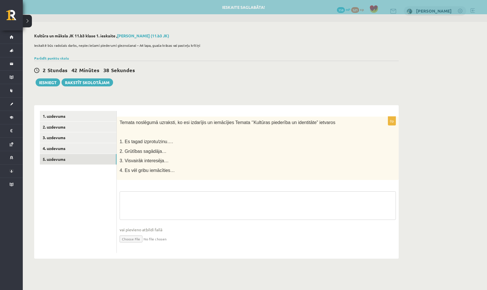
click at [152, 195] on textarea at bounding box center [258, 205] width 276 height 28
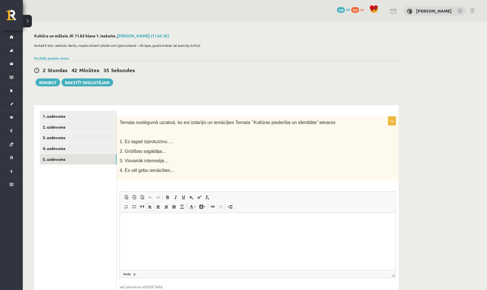
click at [138, 220] on p "Editor, wiswyg-editor-user-answer-47024963066900" at bounding box center [258, 221] width 264 height 6
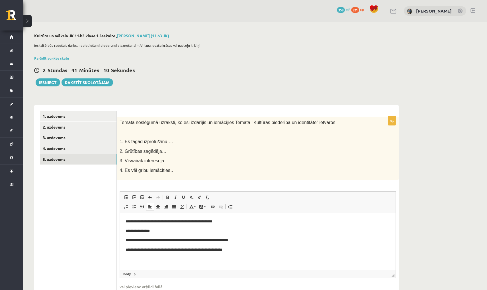
click at [236, 219] on p "**********" at bounding box center [258, 221] width 264 height 6
click at [55, 143] on link "4. uzdevums" at bounding box center [78, 148] width 77 height 11
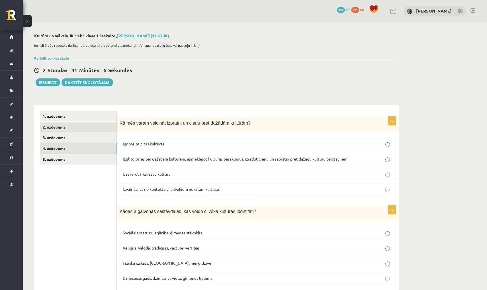
click at [81, 127] on link "2. uzdevums" at bounding box center [78, 127] width 77 height 11
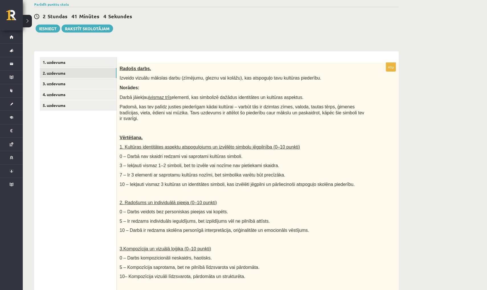
scroll to position [65, 0]
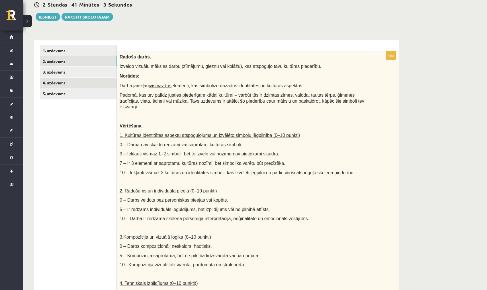
click at [95, 81] on link "4. uzdevums" at bounding box center [78, 82] width 77 height 11
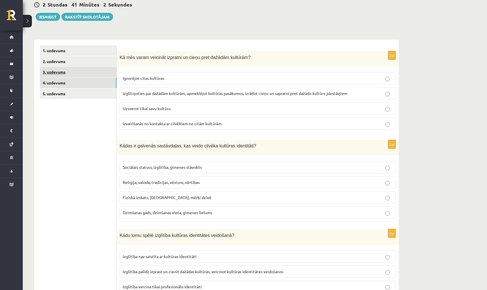
click at [97, 74] on link "3. uzdevums" at bounding box center [78, 72] width 77 height 11
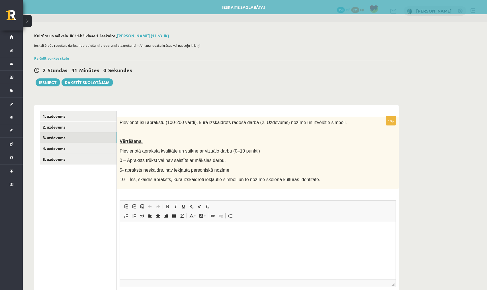
scroll to position [0, 0]
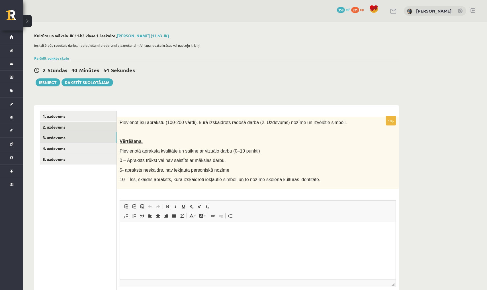
click at [113, 125] on link "2. uzdevums" at bounding box center [78, 127] width 77 height 11
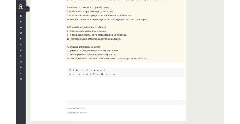
scroll to position [238, 0]
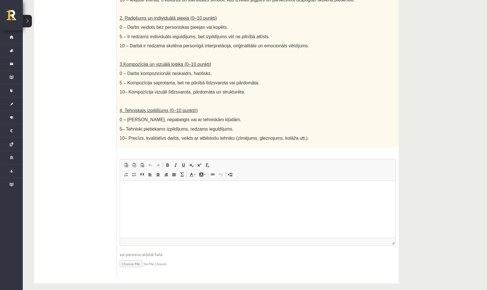
click at [136, 259] on input "file" at bounding box center [258, 263] width 276 height 12
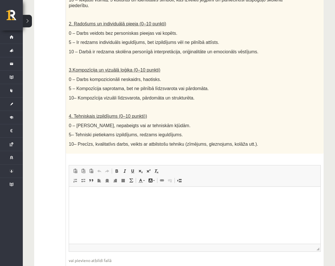
drag, startPoint x: 290, startPoint y: 134, endPoint x: 308, endPoint y: 132, distance: 17.7
click at [308, 132] on div "Radošs darbs. Izveido vizuālu mākslas darbu (zīmējumu, gleznu vai kolāžu), kas …" at bounding box center [194, 15] width 257 height 275
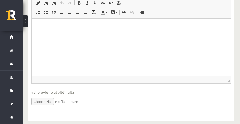
scroll to position [458, 0]
click at [46, 97] on input "file" at bounding box center [131, 101] width 200 height 12
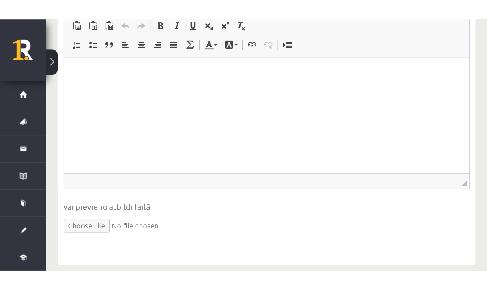
scroll to position [238, 0]
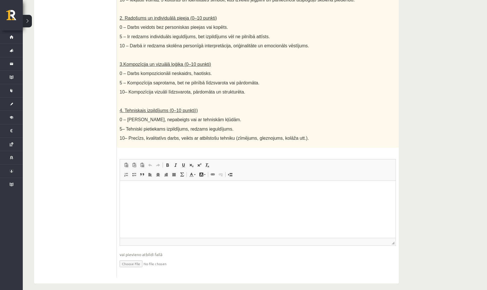
click at [133, 259] on input "file" at bounding box center [258, 263] width 276 height 12
type input "**********"
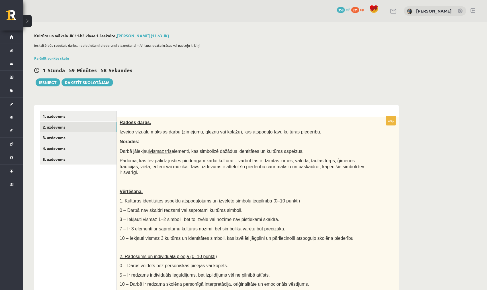
scroll to position [0, 0]
click at [99, 136] on link "3. uzdevums" at bounding box center [78, 137] width 77 height 11
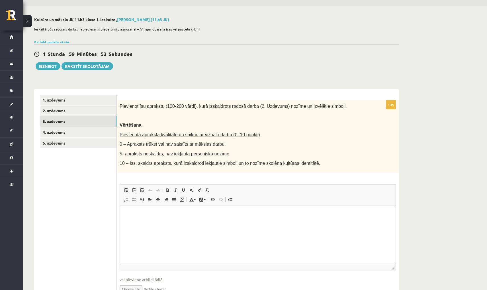
scroll to position [19, 0]
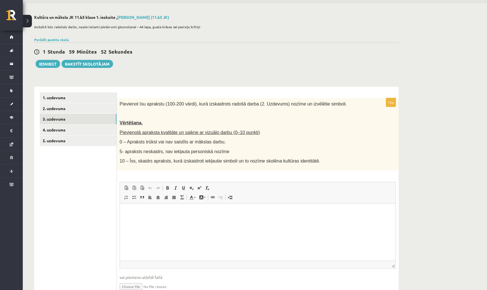
click at [176, 214] on p "Editor, wiswyg-editor-user-answer-47024981275120" at bounding box center [258, 212] width 264 height 6
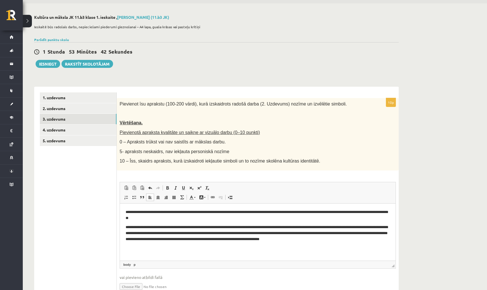
click at [309, 238] on p "**********" at bounding box center [258, 232] width 264 height 17
click at [319, 237] on p "**********" at bounding box center [258, 232] width 264 height 17
click at [318, 238] on p "**********" at bounding box center [258, 232] width 264 height 17
click at [384, 238] on p "**********" at bounding box center [258, 232] width 264 height 17
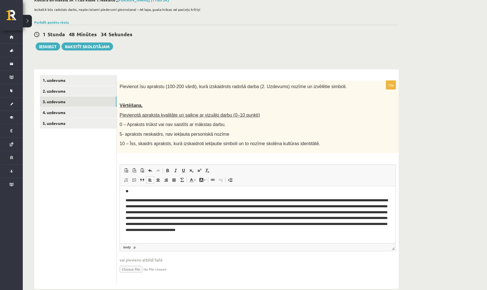
scroll to position [9, 0]
click at [107, 93] on link "2. uzdevums" at bounding box center [78, 91] width 77 height 11
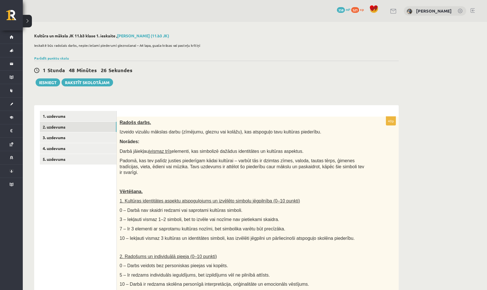
scroll to position [0, 0]
click at [104, 161] on link "5. uzdevums" at bounding box center [78, 159] width 77 height 11
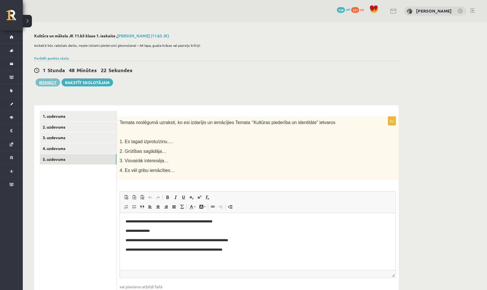
click at [53, 81] on button "Iesniegt" at bounding box center [48, 82] width 24 height 8
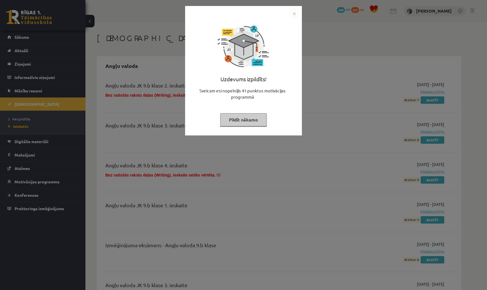
click at [295, 12] on img "Close" at bounding box center [294, 13] width 9 height 9
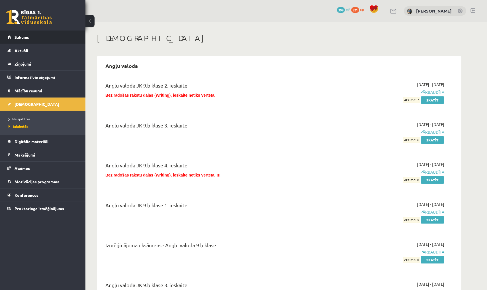
click at [56, 30] on link "Sākums" at bounding box center [42, 36] width 71 height 13
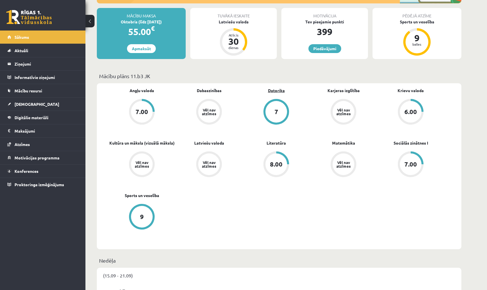
scroll to position [101, 0]
click at [275, 143] on link "Literatūra" at bounding box center [276, 143] width 19 height 6
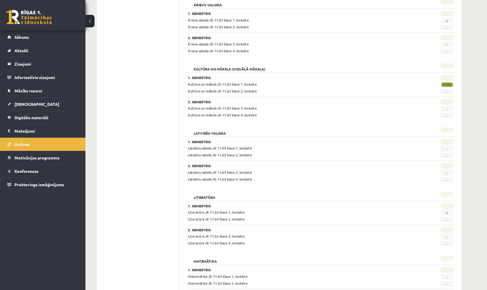
scroll to position [292, 0]
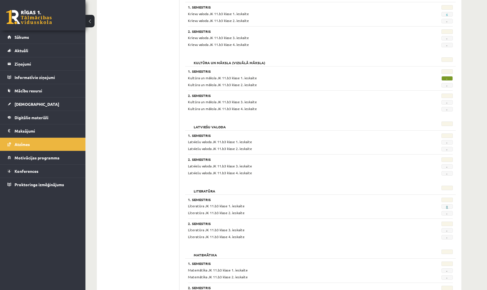
click at [447, 205] on link "8" at bounding box center [447, 206] width 2 height 5
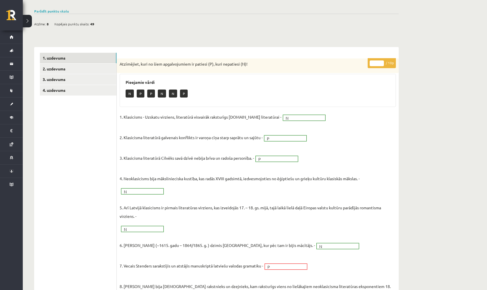
scroll to position [38, 0]
click at [95, 70] on link "2. uzdevums" at bounding box center [78, 69] width 77 height 11
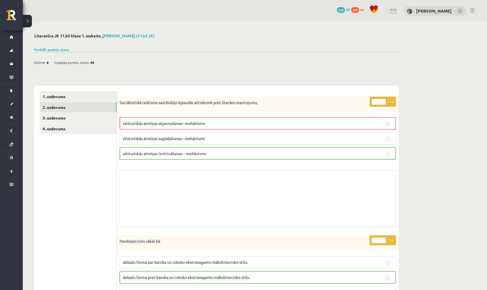
scroll to position [0, 0]
click at [64, 48] on link "Parādīt punktu skalu" at bounding box center [51, 49] width 35 height 5
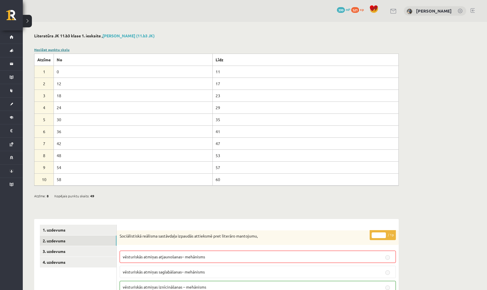
click at [64, 48] on link "Noslēpt punktu skalu" at bounding box center [51, 49] width 35 height 5
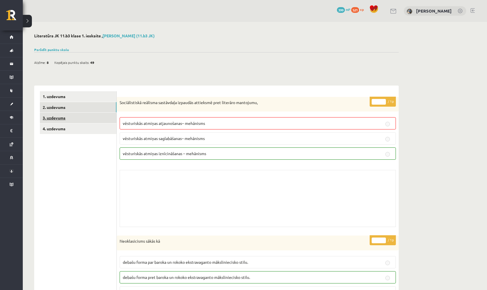
click at [66, 116] on link "3. uzdevums" at bounding box center [78, 117] width 77 height 11
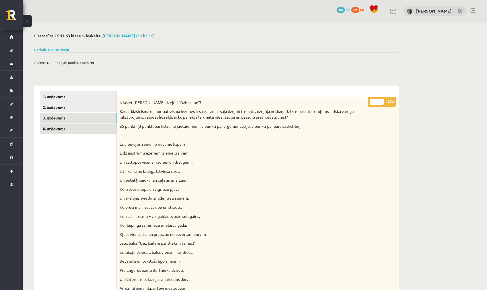
click at [89, 129] on link "4. uzdevums" at bounding box center [78, 128] width 77 height 11
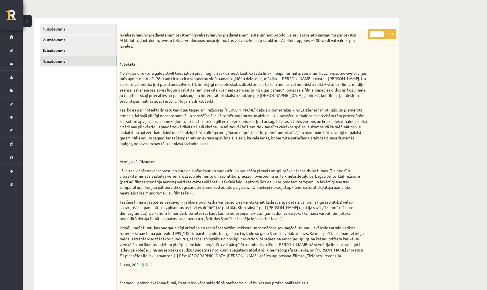
scroll to position [67, 0]
click at [66, 46] on link "3. uzdevums" at bounding box center [78, 50] width 77 height 11
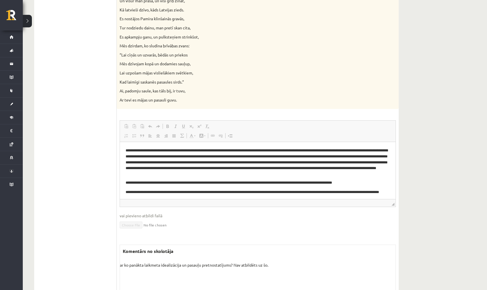
scroll to position [531, 0]
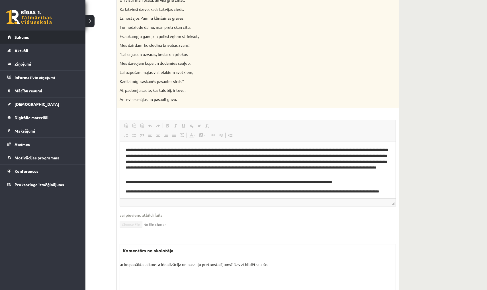
click at [15, 35] on span "Sākums" at bounding box center [22, 36] width 15 height 5
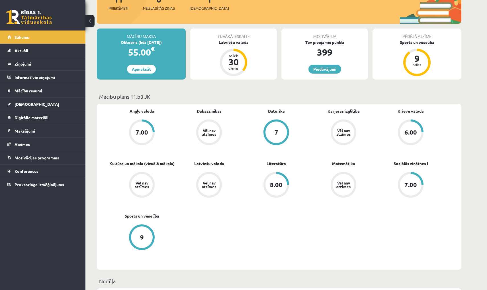
scroll to position [92, 0]
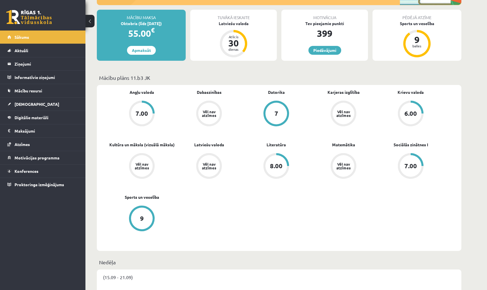
scroll to position [103, 0]
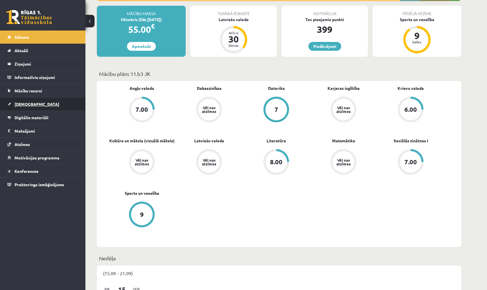
click at [73, 105] on link "[DEMOGRAPHIC_DATA]" at bounding box center [42, 103] width 71 height 13
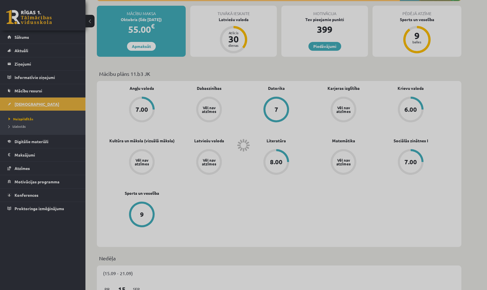
click at [73, 105] on div at bounding box center [243, 145] width 487 height 290
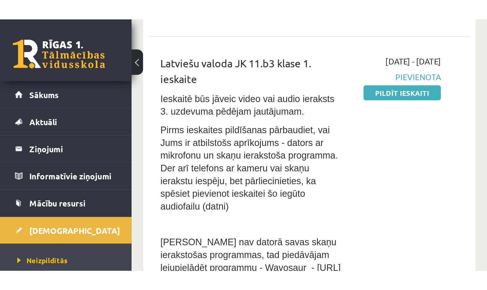
scroll to position [112, 0]
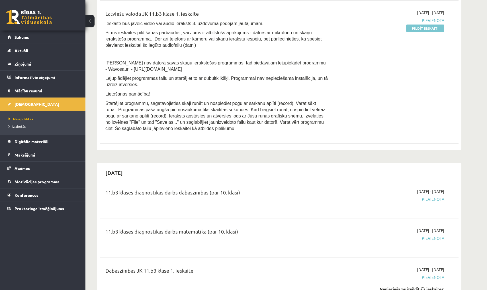
click at [421, 29] on link "Pildīt ieskaiti" at bounding box center [425, 27] width 38 height 7
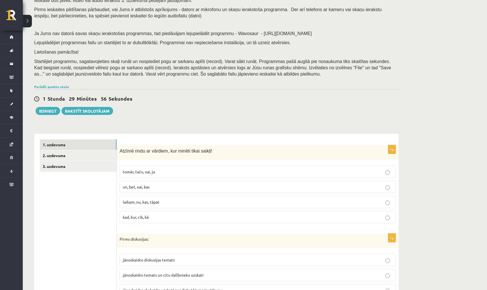
scroll to position [45, 0]
click at [58, 85] on link "Parādīt punktu skalu" at bounding box center [51, 87] width 35 height 5
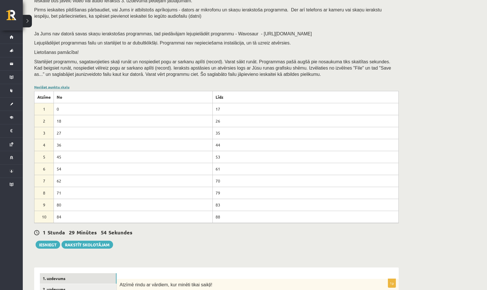
click at [58, 85] on link "Noslēpt punktu skalu" at bounding box center [51, 87] width 35 height 5
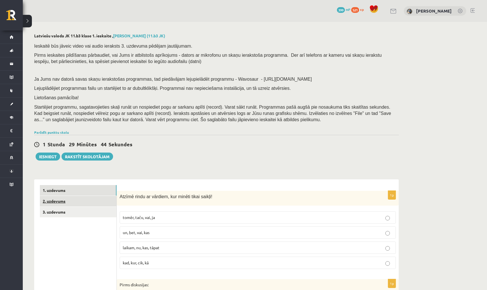
scroll to position [0, 0]
click at [106, 197] on link "2. uzdevums" at bounding box center [78, 201] width 77 height 11
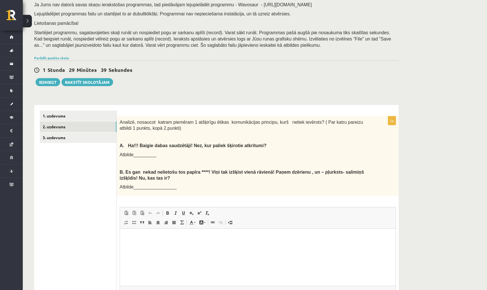
scroll to position [75, 0]
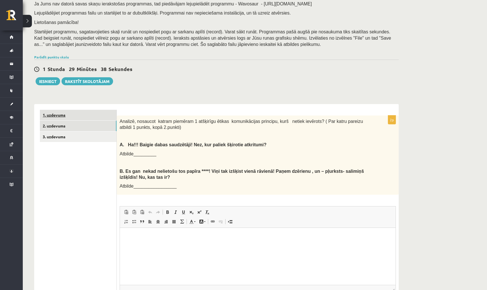
click at [93, 114] on link "1. uzdevums" at bounding box center [78, 115] width 77 height 11
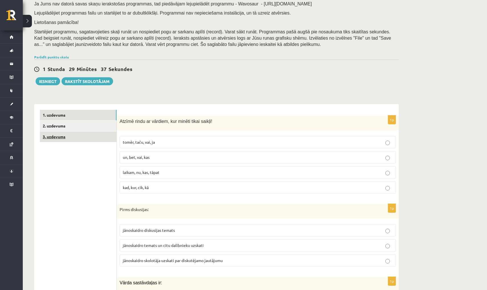
click at [91, 131] on link "3. uzdevums" at bounding box center [78, 136] width 77 height 11
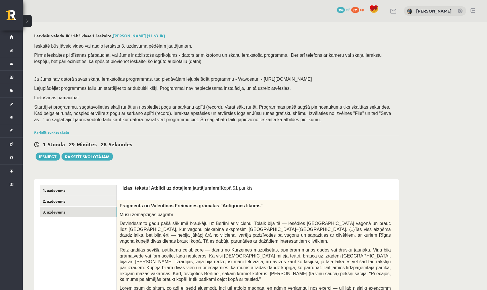
scroll to position [0, 0]
click at [112, 189] on link "1. uzdevums" at bounding box center [78, 190] width 77 height 11
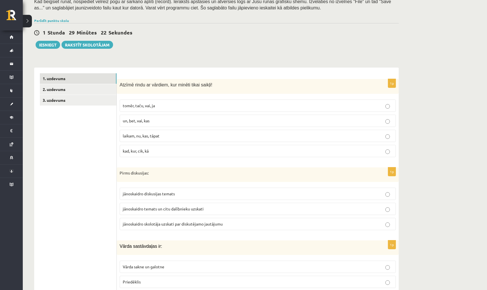
scroll to position [114, 0]
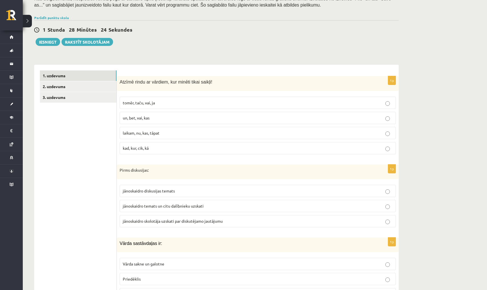
click at [152, 116] on p "un, bet, vai, kas" at bounding box center [258, 118] width 270 height 6
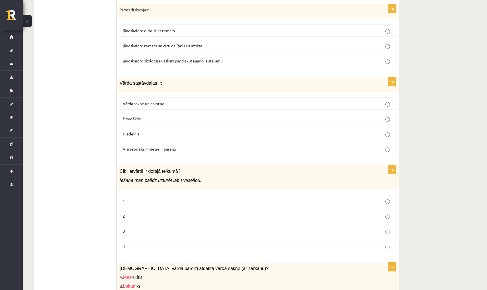
scroll to position [277, 0]
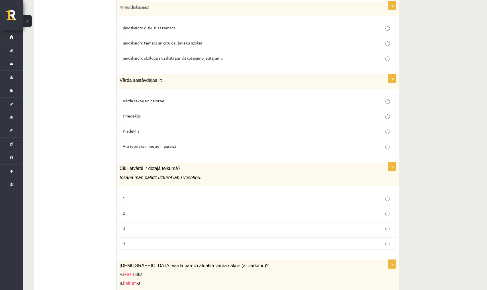
click at [148, 43] on label "jānoskaidro temats un citu dalībnieku uzskati" at bounding box center [258, 43] width 276 height 12
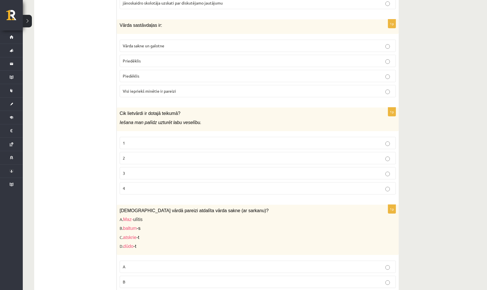
scroll to position [341, 0]
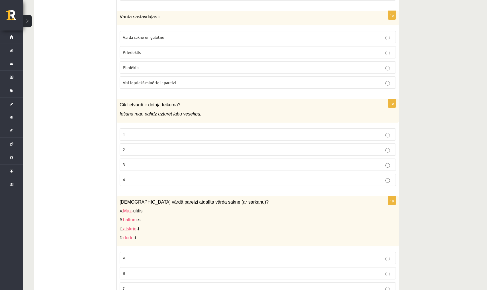
click at [180, 81] on p "Visi iepriekš minētie ir pareizi" at bounding box center [258, 82] width 270 height 6
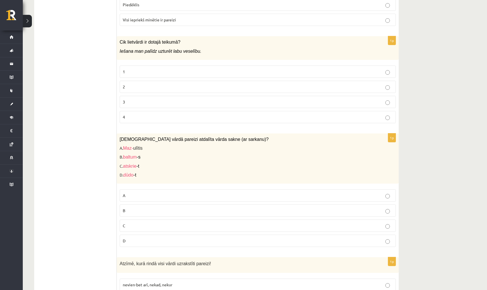
scroll to position [408, 0]
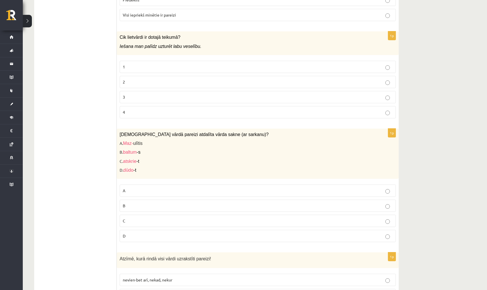
click at [159, 83] on label "2" at bounding box center [258, 82] width 276 height 12
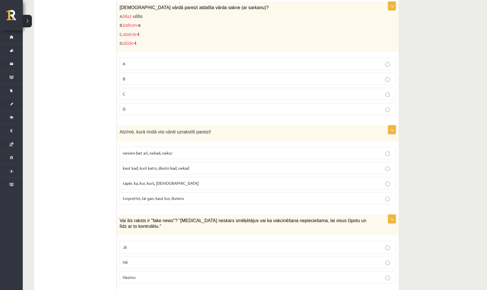
scroll to position [532, 0]
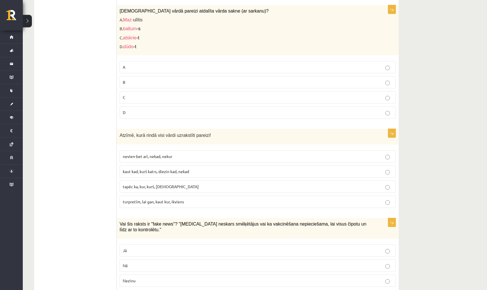
click at [165, 81] on p "B" at bounding box center [258, 82] width 270 height 6
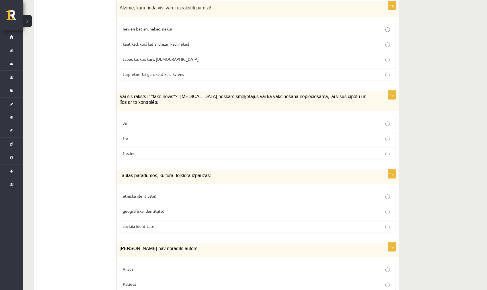
scroll to position [657, 0]
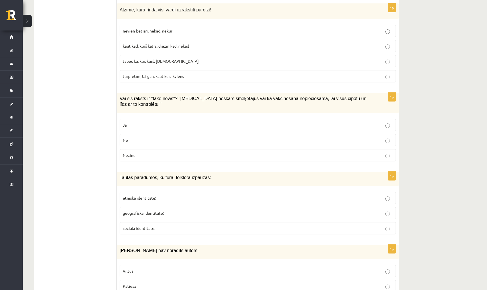
click at [187, 64] on fieldset "nevien-bet arī, nekad, nekur kaut kad, kurš katrs, diezin kad, nekad tapēc ka, …" at bounding box center [258, 53] width 276 height 62
click at [187, 73] on p "turpretīm, lai gan, kaut kur, ikviens" at bounding box center [258, 76] width 270 height 6
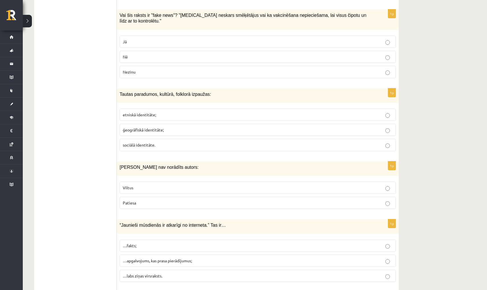
scroll to position [741, 0]
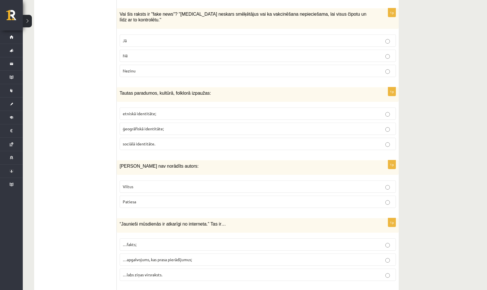
click at [219, 65] on label "Nezinu" at bounding box center [258, 71] width 276 height 12
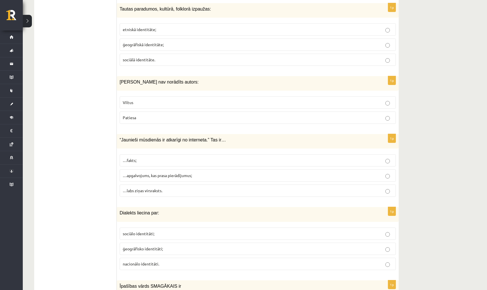
scroll to position [826, 0]
click at [228, 26] on p "etniskā identitāte;" at bounding box center [258, 29] width 270 height 6
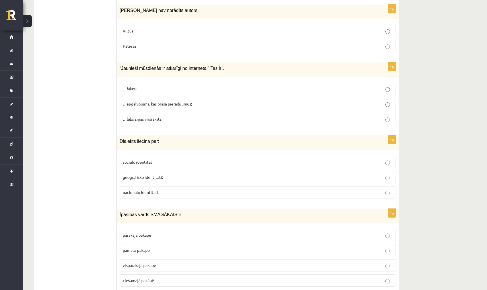
scroll to position [897, 0]
click at [188, 43] on p "Patiesa" at bounding box center [258, 46] width 270 height 6
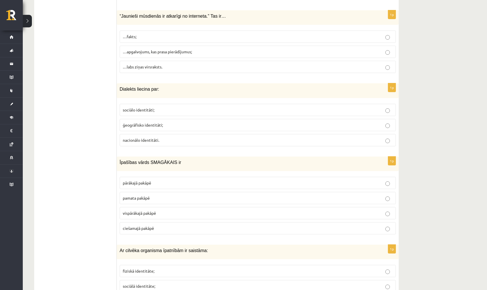
scroll to position [949, 0]
click at [182, 49] on span "…apgalvojums, kas prasa pierādījumus;" at bounding box center [157, 51] width 69 height 5
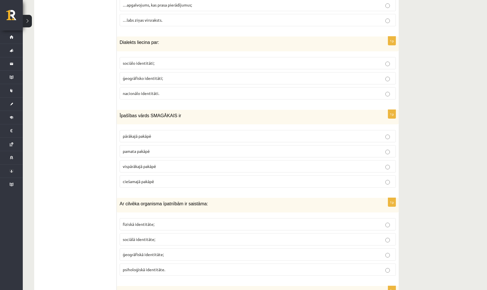
scroll to position [1027, 0]
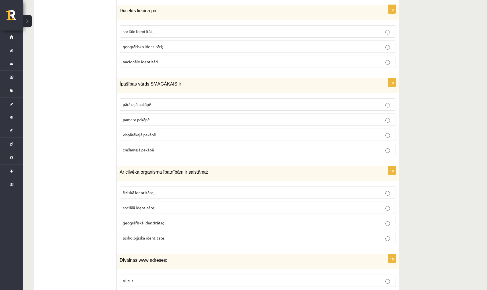
click at [210, 44] on label "ģeogrāfisko identitāti;" at bounding box center [258, 46] width 276 height 12
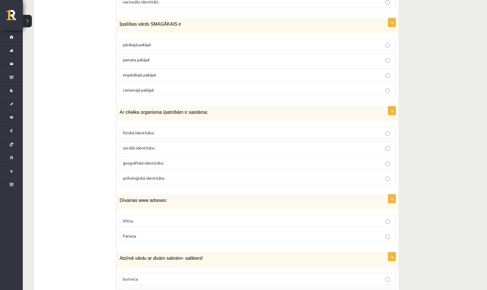
scroll to position [1086, 0]
click at [210, 45] on label "pārākajā pakāpē" at bounding box center [258, 45] width 276 height 12
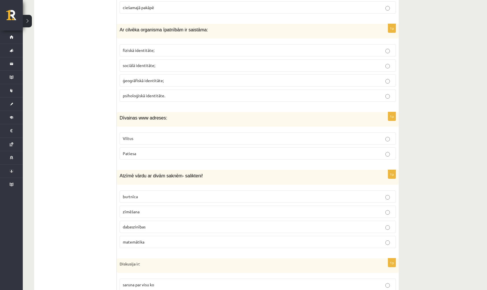
scroll to position [1170, 0]
click at [158, 47] on p "fiziskā identitāte;" at bounding box center [258, 50] width 270 height 6
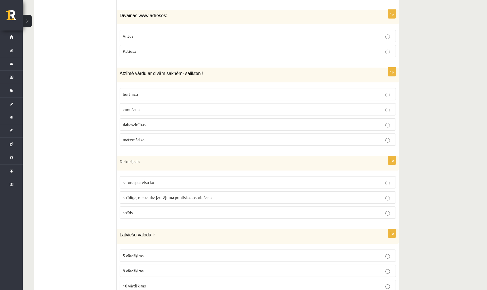
scroll to position [1273, 0]
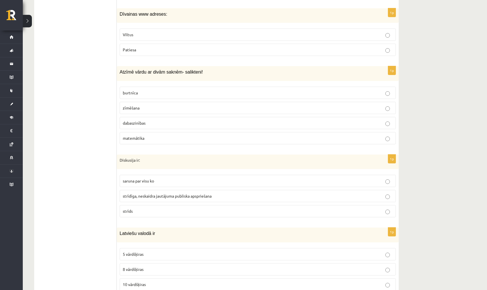
click at [159, 28] on label "Viltus" at bounding box center [258, 34] width 276 height 12
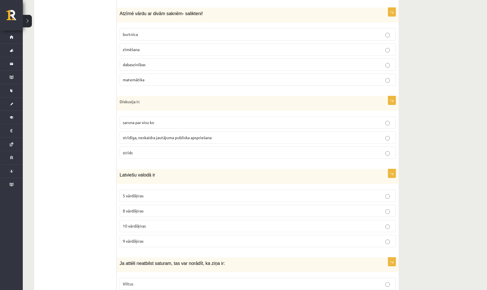
scroll to position [1332, 0]
click at [194, 61] on p "dabaszinības" at bounding box center [258, 64] width 270 height 6
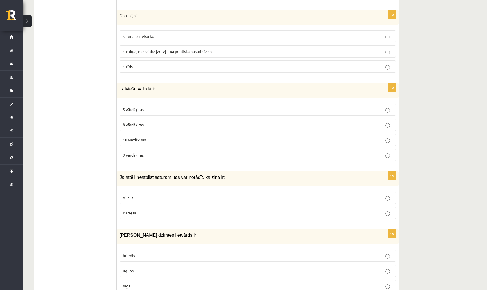
scroll to position [1418, 0]
click at [162, 48] on span "strīdīga, neskaidra jautājuma publiska apspriešana" at bounding box center [167, 50] width 89 height 5
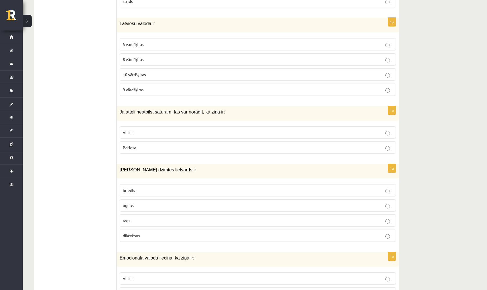
scroll to position [1485, 0]
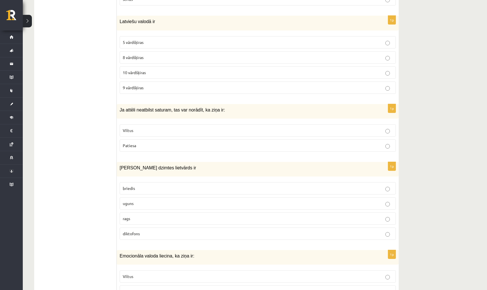
click at [198, 66] on label "10 vārdšķiras" at bounding box center [258, 72] width 276 height 12
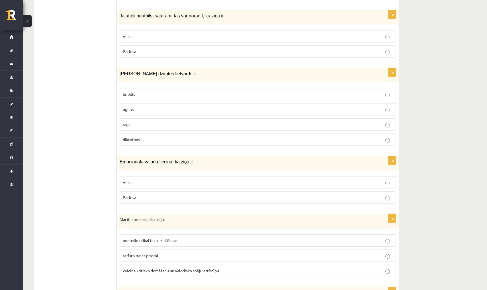
scroll to position [1579, 0]
click at [155, 33] on p "Viltus" at bounding box center [258, 36] width 270 height 6
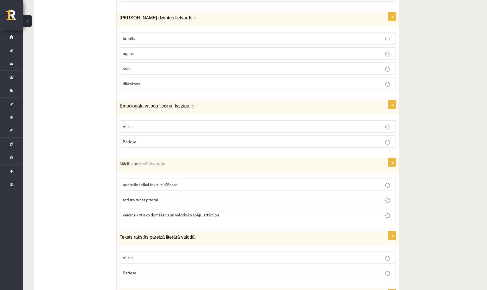
scroll to position [1636, 0]
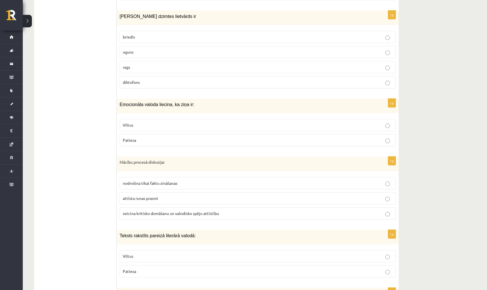
click at [156, 49] on p "uguns" at bounding box center [258, 52] width 270 height 6
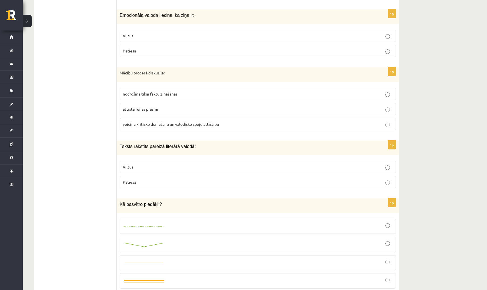
scroll to position [1726, 0]
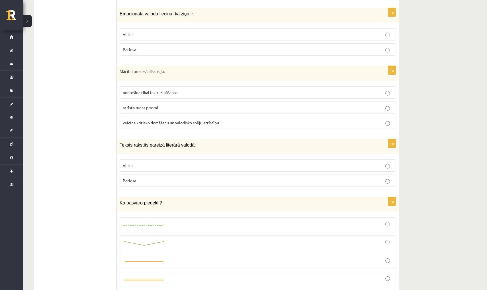
click at [155, 32] on label "Viltus" at bounding box center [258, 34] width 276 height 12
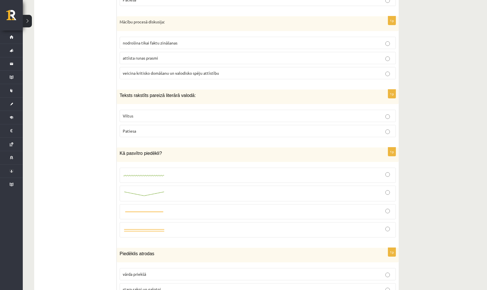
scroll to position [1777, 0]
click at [148, 71] on label "veicina kritisko domāšanu un valodisko spēju attīstību" at bounding box center [258, 72] width 276 height 12
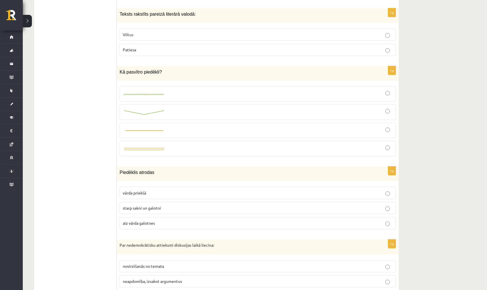
scroll to position [1857, 0]
click at [153, 47] on label "Patiesa" at bounding box center [258, 50] width 276 height 12
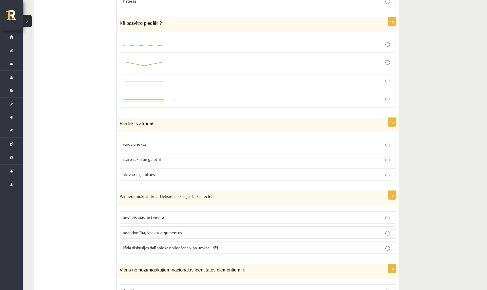
scroll to position [1908, 0]
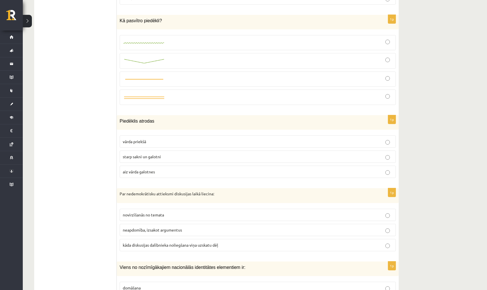
click at [131, 58] on label at bounding box center [258, 61] width 276 height 16
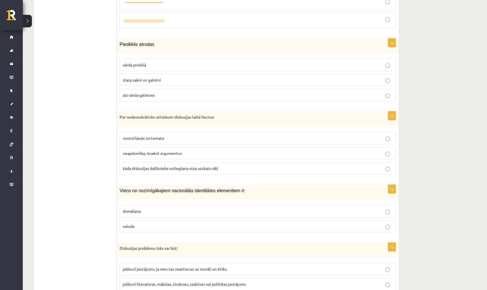
scroll to position [1985, 0]
click at [146, 77] on p "starp sakni un galotni" at bounding box center [258, 80] width 270 height 6
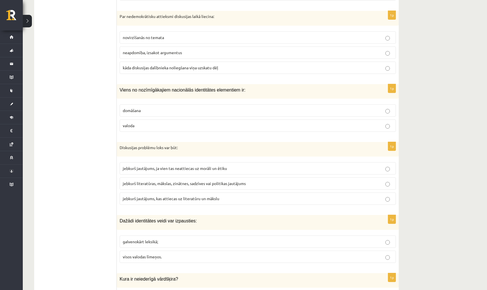
scroll to position [2085, 0]
click at [179, 62] on label "kāda diskusijas dalībnieka noliegšana viņa uzskatu dēļ" at bounding box center [258, 68] width 276 height 12
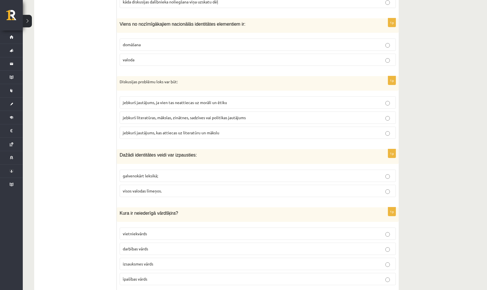
scroll to position [2153, 0]
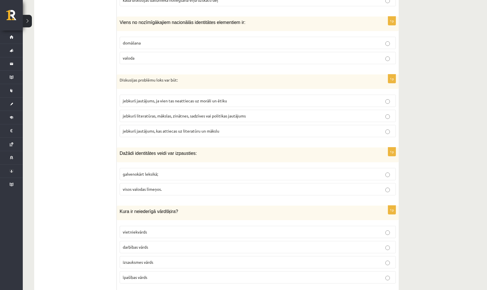
click at [153, 55] on p "valoda" at bounding box center [258, 58] width 270 height 6
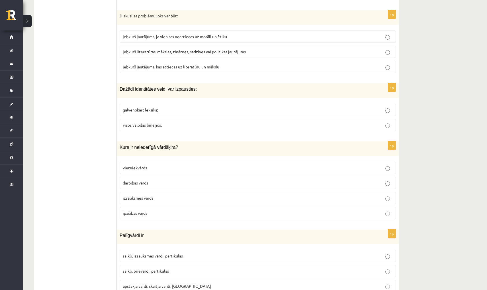
scroll to position [2217, 0]
click at [193, 122] on p "visos valodas līmeņos." at bounding box center [258, 125] width 270 height 6
click at [174, 49] on span "jebkurš literatūras, mākslas, zinātnes, sadzīves vai politikas jautājums" at bounding box center [184, 51] width 123 height 5
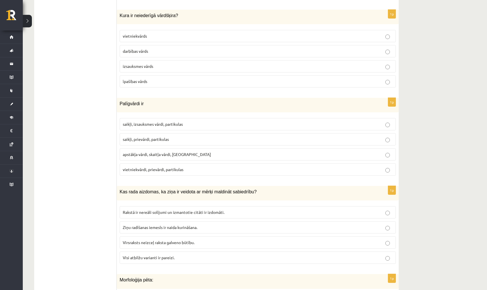
scroll to position [2349, 0]
click at [184, 62] on p "izsauksmes vārds" at bounding box center [258, 65] width 270 height 6
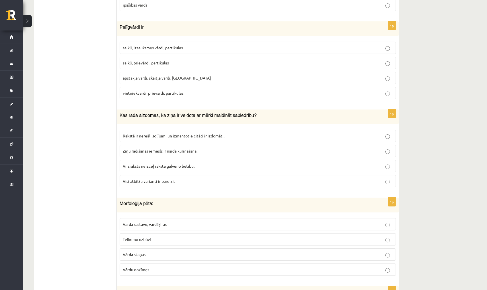
scroll to position [2426, 0]
click at [143, 56] on label "saikļi, prievārdi, partikulas" at bounding box center [258, 62] width 276 height 12
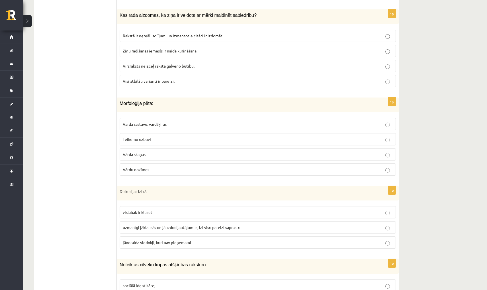
scroll to position [2525, 0]
click at [183, 121] on p "Vārda sastāvu, vārdšķiras" at bounding box center [258, 124] width 270 height 6
click at [217, 78] on p "Visi atbilžu varianti ir pareizi." at bounding box center [258, 81] width 270 height 6
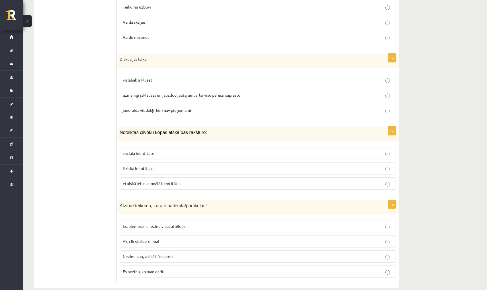
scroll to position [2657, 0]
click at [232, 93] on span "uzmanīgi jāklausās un jāuzdod jautājumus, lai visu pareizi saprastu" at bounding box center [182, 95] width 118 height 5
click at [246, 150] on p "sociālā identitāte;" at bounding box center [258, 153] width 270 height 6
click at [243, 223] on p "Es, piemēram, nezinu visas atbildes." at bounding box center [258, 226] width 270 height 6
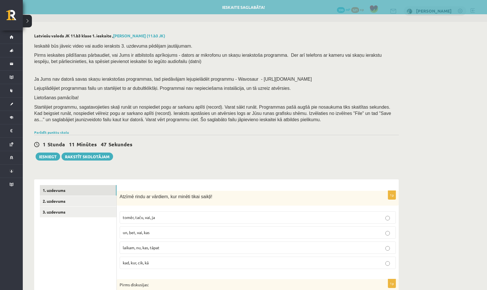
scroll to position [0, 0]
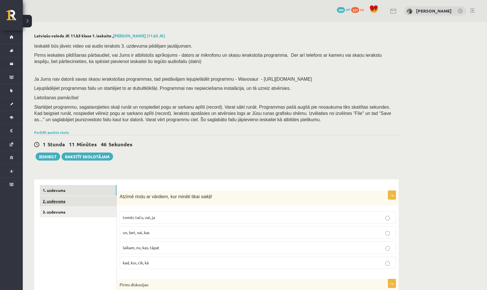
click at [95, 198] on link "2. uzdevums" at bounding box center [78, 201] width 77 height 11
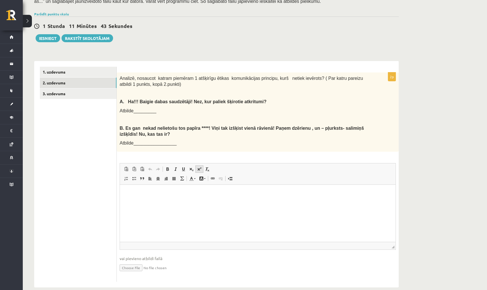
scroll to position [119, 0]
click at [195, 200] on html at bounding box center [258, 192] width 276 height 17
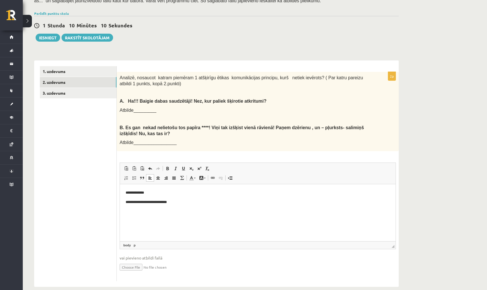
click at [157, 190] on p "**********" at bounding box center [258, 193] width 264 height 6
click at [196, 204] on p "**********" at bounding box center [258, 202] width 264 height 6
click at [81, 88] on link "3. uzdevums" at bounding box center [78, 93] width 77 height 11
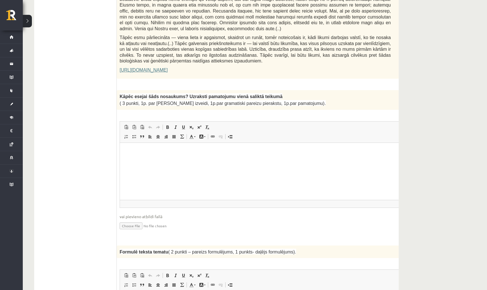
scroll to position [396, 0]
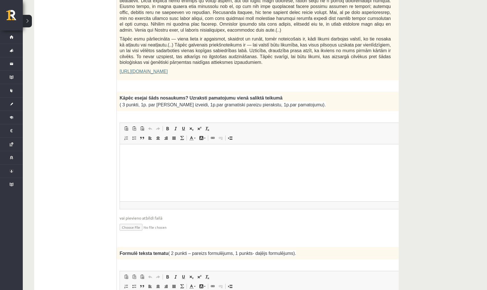
click at [251, 151] on p "Editor, wiswyg-editor-user-answer-47024728124020" at bounding box center [270, 153] width 288 height 6
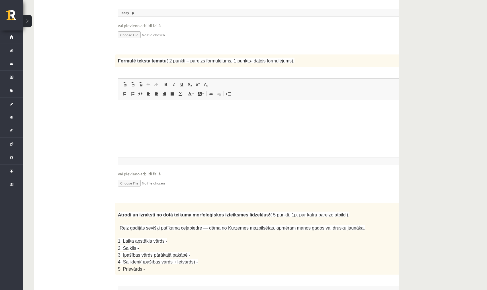
scroll to position [589, 0]
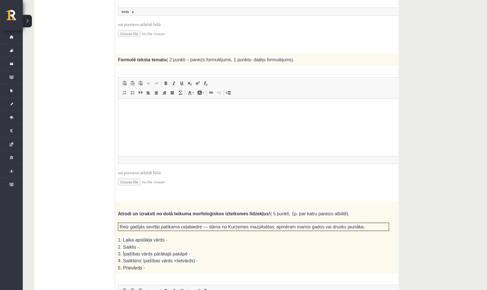
click at [238, 115] on html at bounding box center [267, 107] width 299 height 17
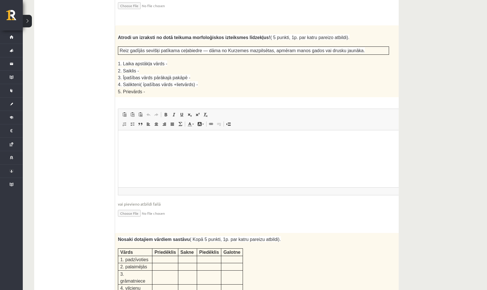
scroll to position [767, 0]
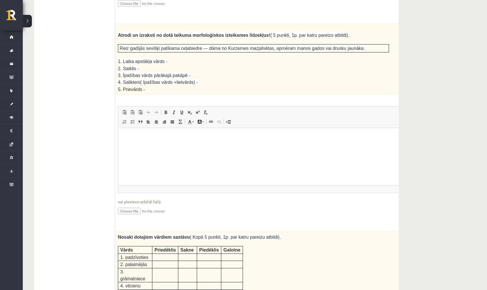
click at [268, 145] on html at bounding box center [267, 136] width 299 height 17
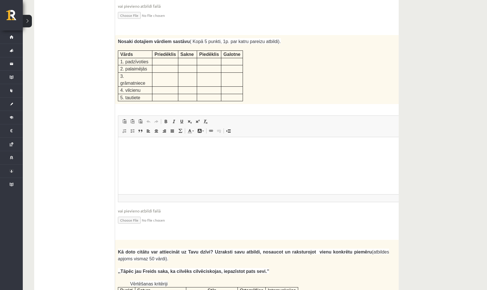
scroll to position [963, 0]
click at [227, 144] on p "Editor, wiswyg-editor-user-answer-47024727413940" at bounding box center [268, 145] width 288 height 6
click at [162, 174] on p "**********" at bounding box center [268, 173] width 288 height 6
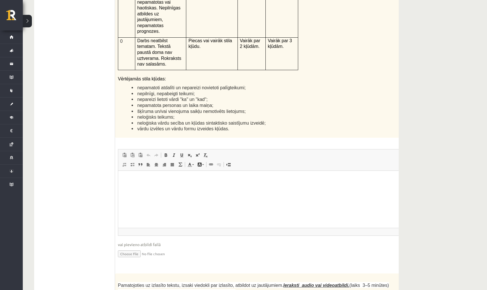
scroll to position [1360, 0]
click at [195, 186] on html at bounding box center [267, 179] width 299 height 17
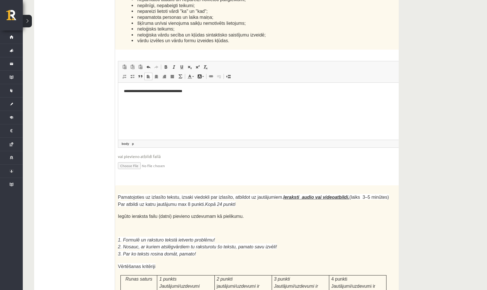
scroll to position [1448, 0]
click at [155, 91] on p "**********" at bounding box center [268, 92] width 288 height 6
click at [284, 89] on p "**********" at bounding box center [268, 92] width 288 height 6
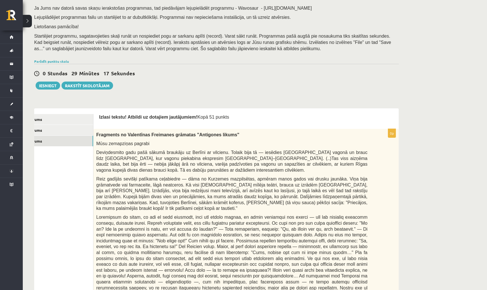
scroll to position [73, 0]
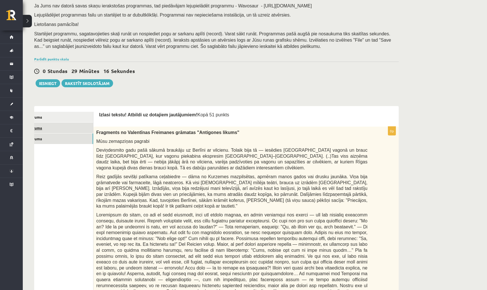
click at [78, 126] on link "2. uzdevums" at bounding box center [55, 127] width 77 height 11
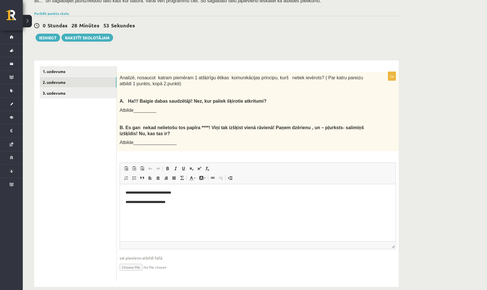
scroll to position [118, 0]
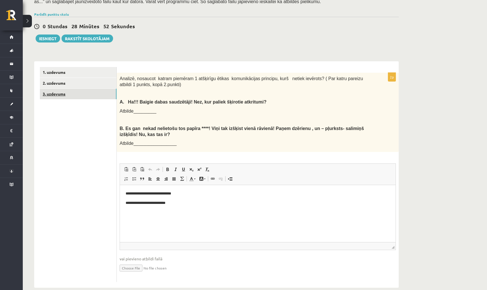
click at [64, 91] on link "3. uzdevums" at bounding box center [78, 94] width 77 height 11
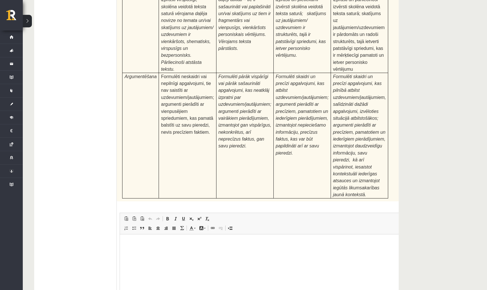
scroll to position [1742, 0]
type input "**********"
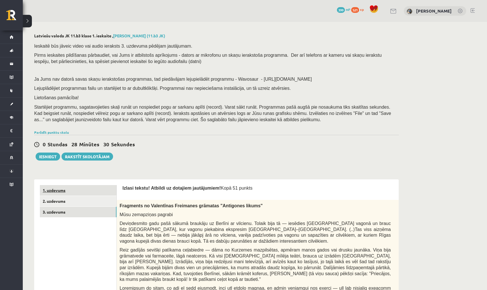
scroll to position [0, 0]
click at [93, 197] on link "2. uzdevums" at bounding box center [78, 201] width 77 height 11
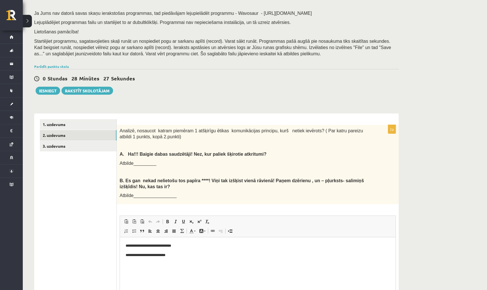
scroll to position [67, 0]
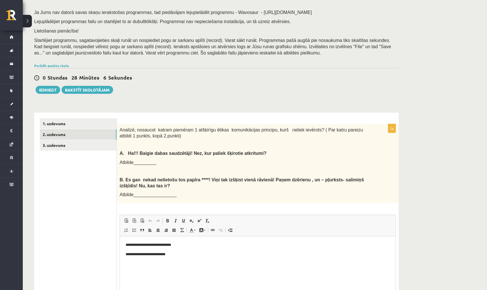
click at [231, 245] on p "**********" at bounding box center [258, 245] width 264 height 6
click at [239, 254] on p "**********" at bounding box center [258, 254] width 264 height 6
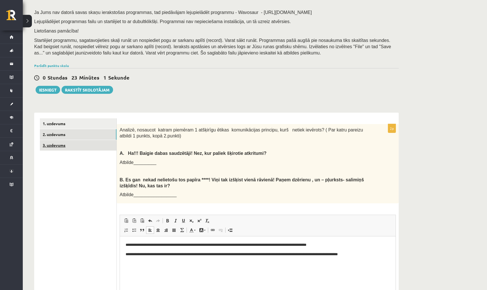
click at [92, 141] on link "3. uzdevums" at bounding box center [78, 145] width 77 height 11
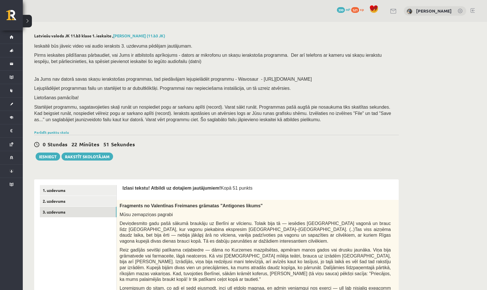
scroll to position [0, 0]
click at [51, 152] on button "Iesniegt" at bounding box center [48, 156] width 24 height 8
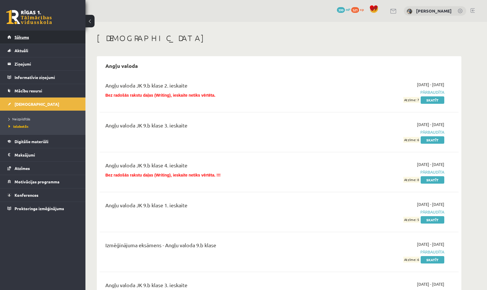
click at [60, 31] on link "Sākums" at bounding box center [42, 36] width 71 height 13
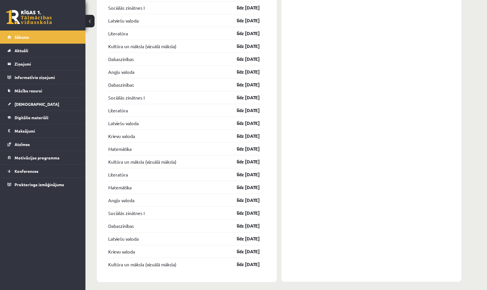
scroll to position [628, 0]
